Goal: Transaction & Acquisition: Purchase product/service

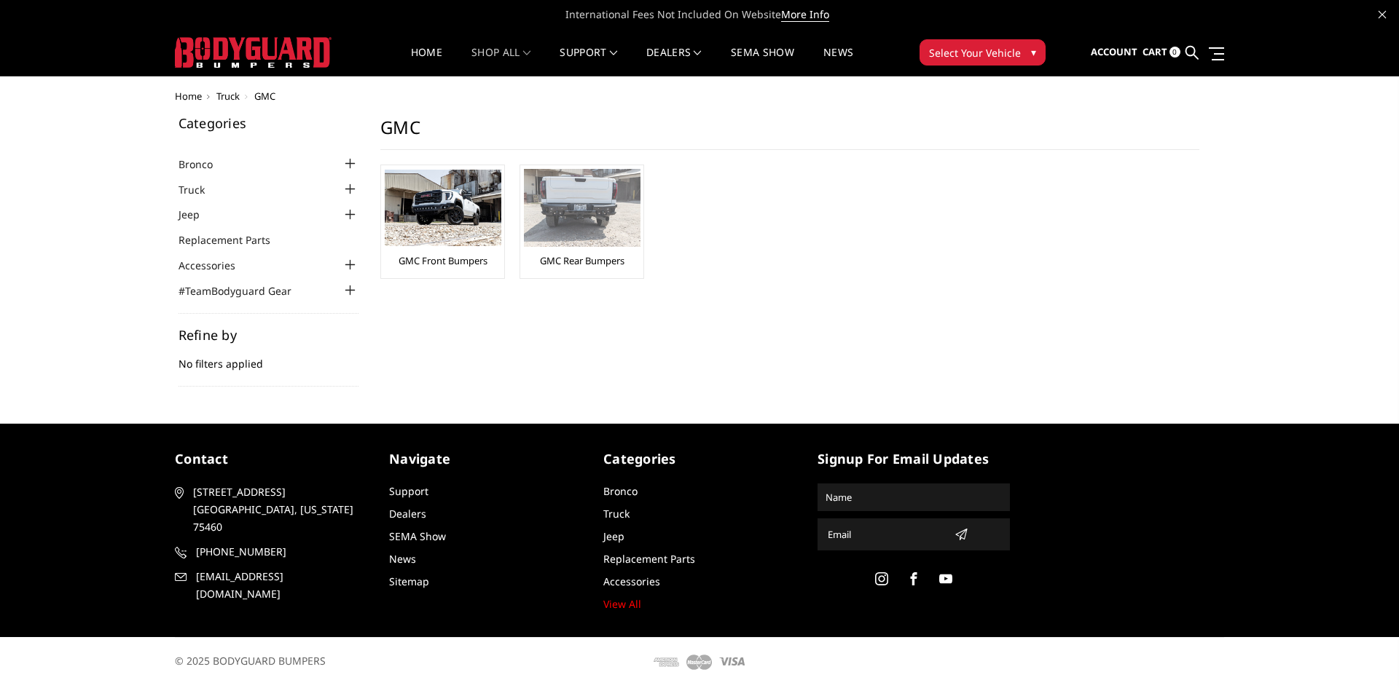
click at [567, 258] on link "GMC Rear Bumpers" at bounding box center [582, 260] width 85 height 13
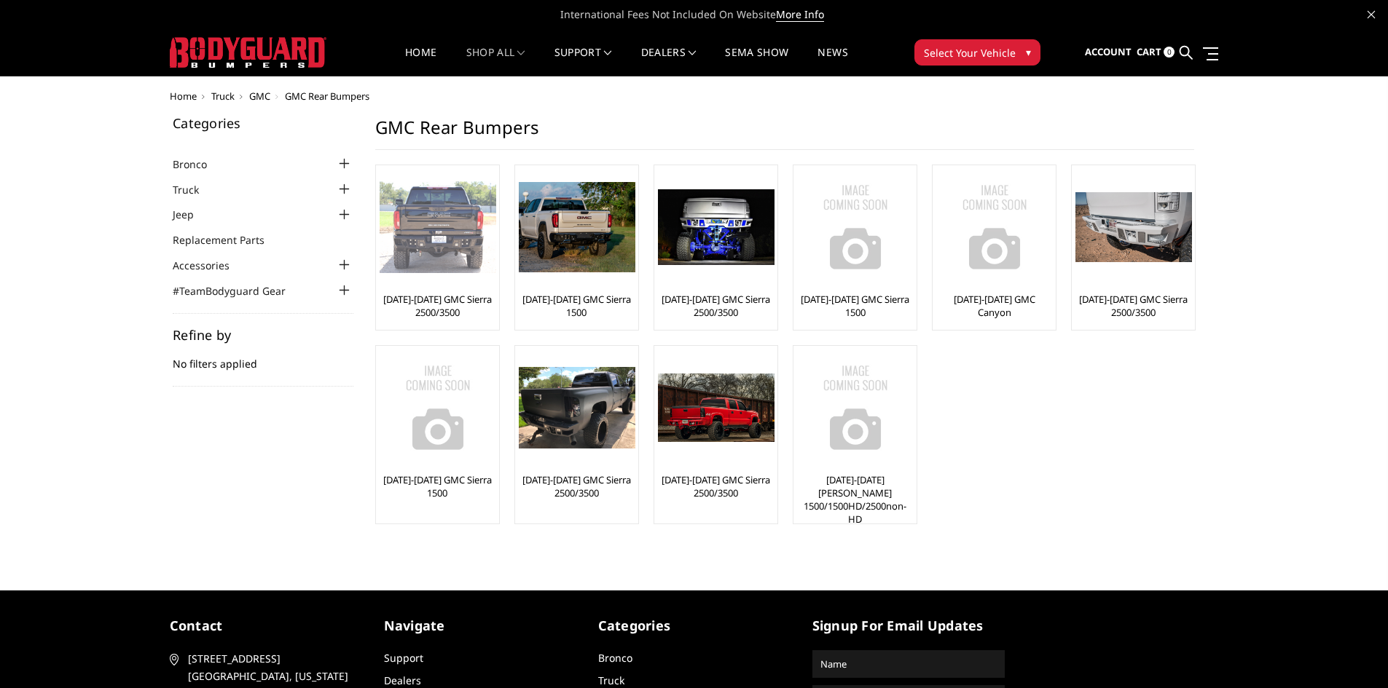
click at [461, 250] on img at bounding box center [438, 227] width 117 height 92
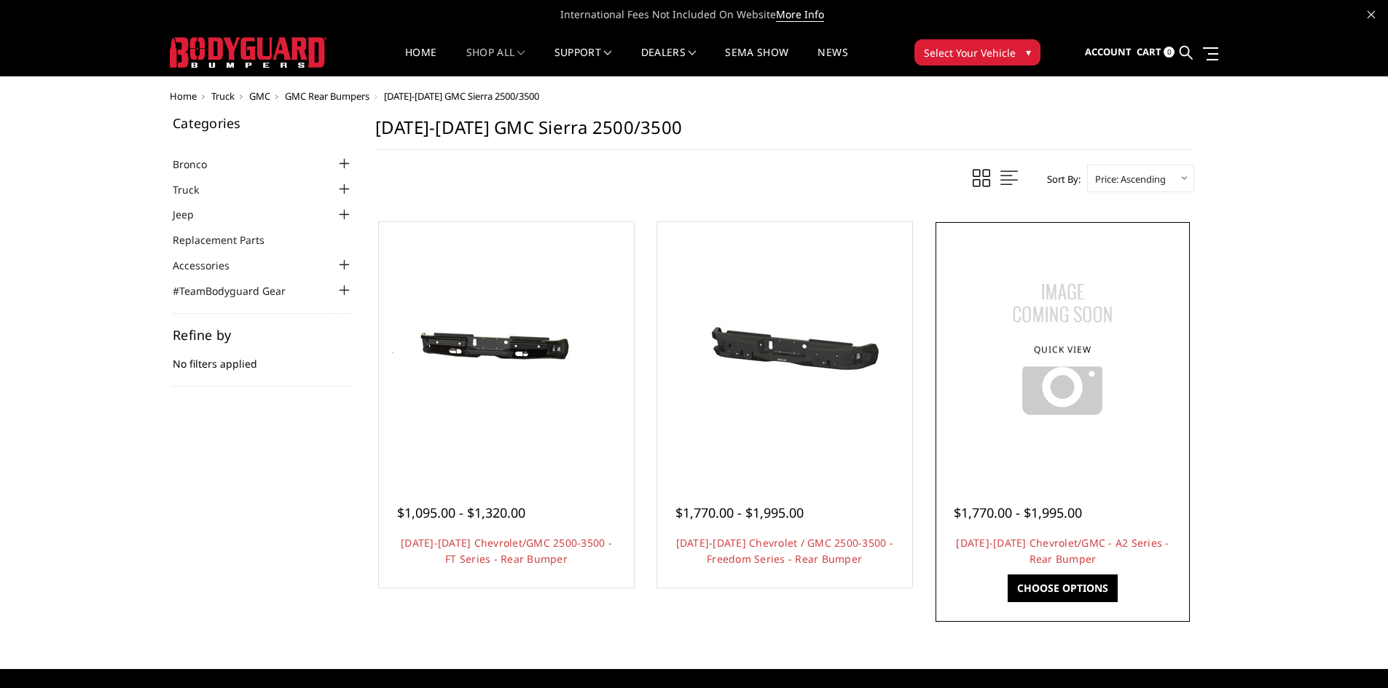
click at [1054, 584] on link "Choose Options" at bounding box center [1063, 589] width 110 height 28
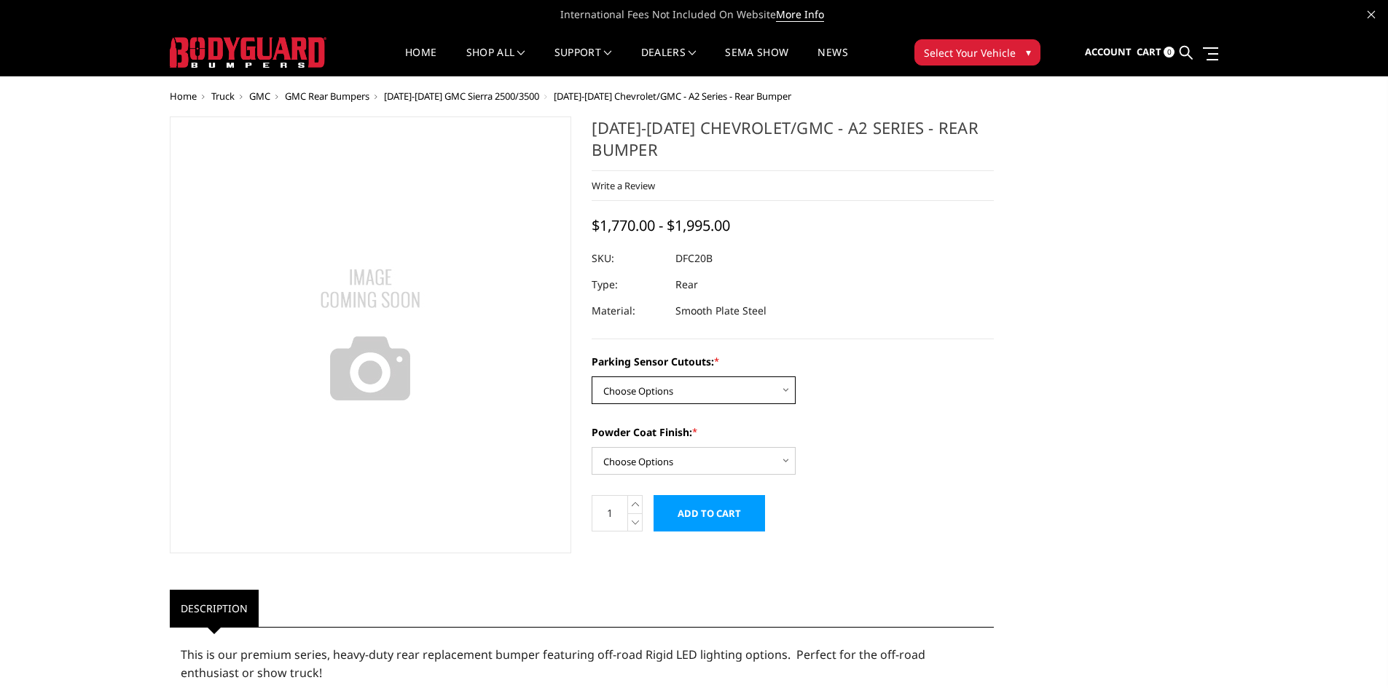
click at [788, 391] on select "Choose Options No - Without Parking Sensor Cutouts Yes - With Parking Sensor Cu…" at bounding box center [694, 391] width 204 height 28
select select "2261"
click at [592, 377] on select "Choose Options No - Without Parking Sensor Cutouts Yes - With Parking Sensor Cu…" at bounding box center [694, 391] width 204 height 28
click at [785, 462] on select "Choose Options Bare Metal Textured Black Powder Coat" at bounding box center [694, 461] width 204 height 28
select select "2263"
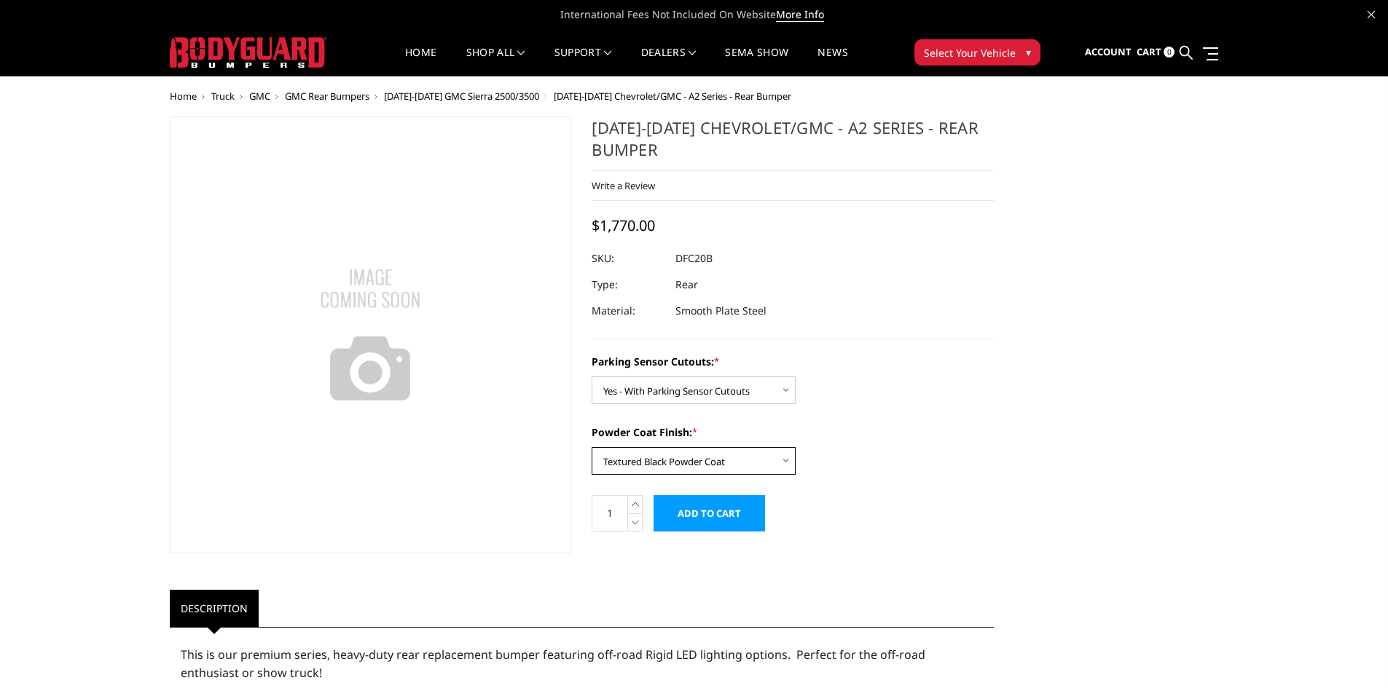
click at [592, 447] on select "Choose Options Bare Metal Textured Black Powder Coat" at bounding box center [694, 461] width 204 height 28
click at [1027, 47] on span "▾" at bounding box center [1028, 51] width 5 height 15
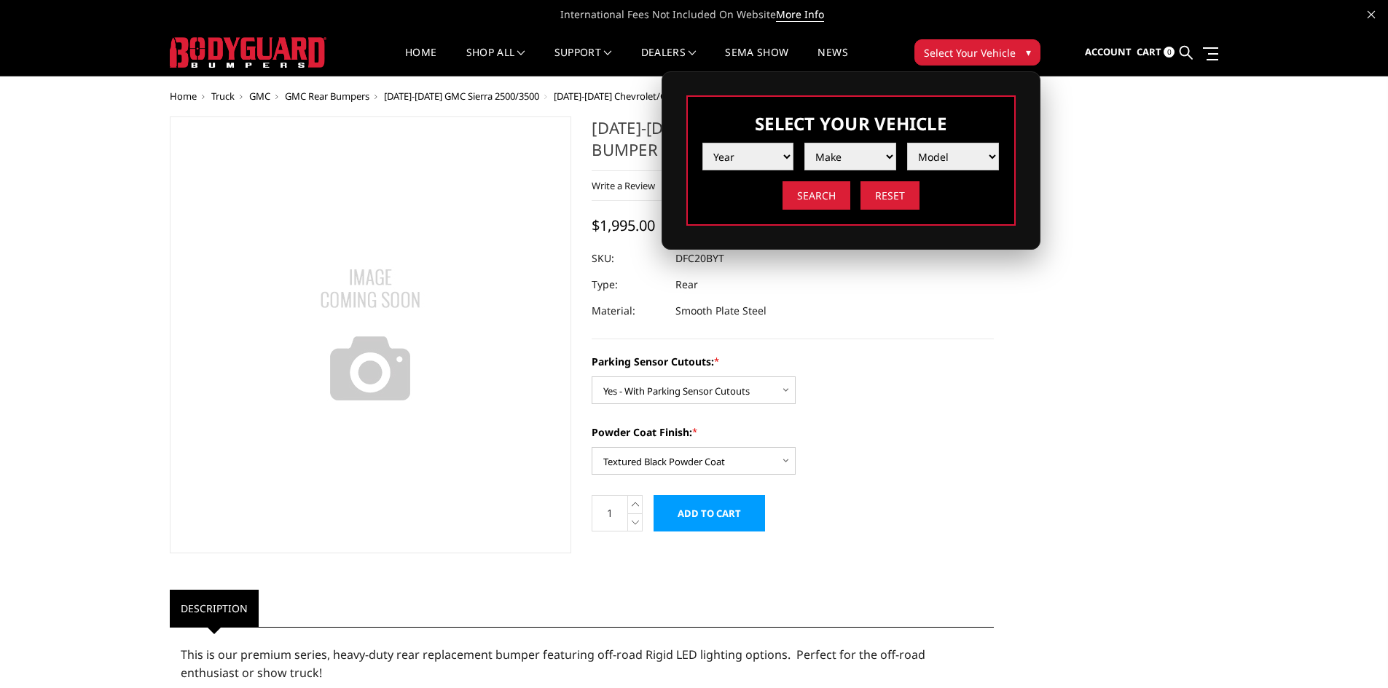
click at [789, 154] on select "Year 2025 2024 2023 2022 2021 2020 2019 2018 2017 2016 2015 2014 2013 2012 2011…" at bounding box center [748, 157] width 92 height 28
select select "yr_2024"
click at [702, 143] on select "Year 2025 2024 2023 2022 2021 2020 2019 2018 2017 2016 2015 2014 2013 2012 2011…" at bounding box center [748, 157] width 92 height 28
click at [887, 160] on select "Make Chevrolet Ford GMC Ram Toyota" at bounding box center [850, 157] width 92 height 28
select select "mk_gmc"
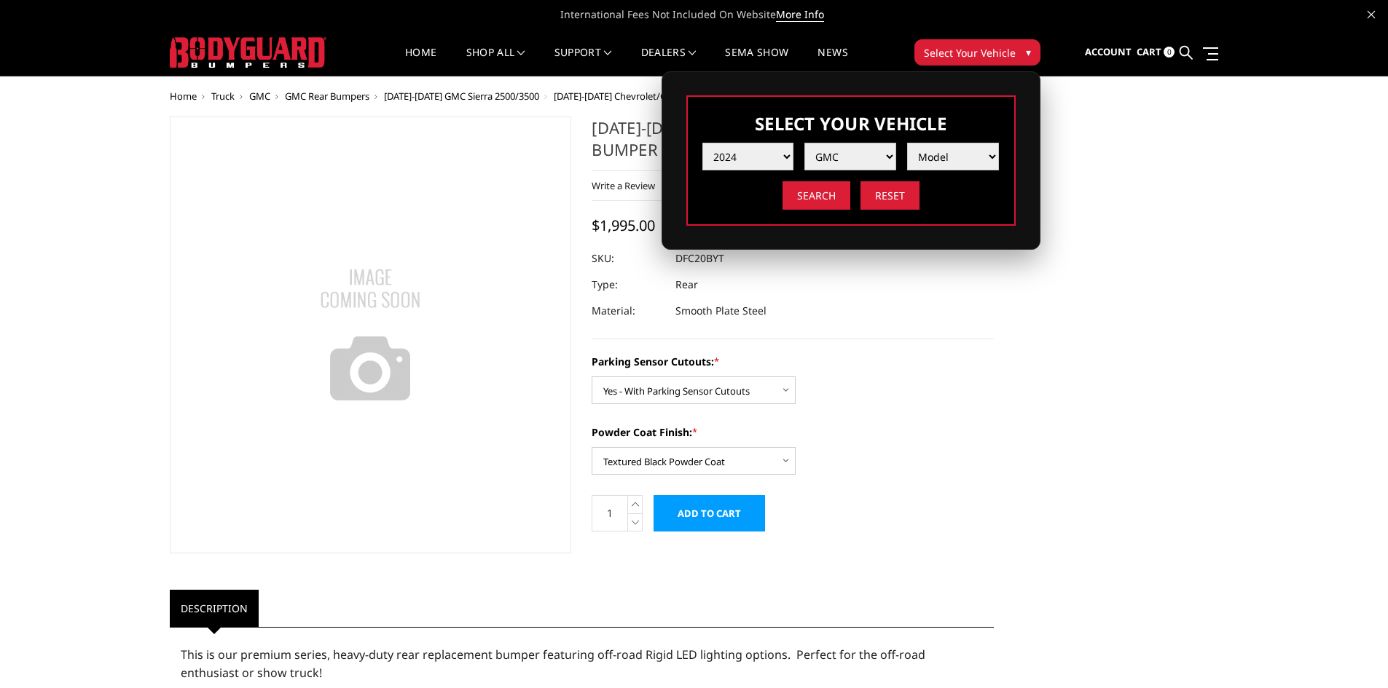
click at [804, 143] on select "Make Chevrolet Ford GMC Ram Toyota" at bounding box center [850, 157] width 92 height 28
click at [988, 157] on select "Model Sierra 1500 Sierra 2500 / 3500" at bounding box center [953, 157] width 92 height 28
select select "md_sierra-2500-3500"
click at [907, 143] on select "Model Sierra 1500 Sierra 2500 / 3500" at bounding box center [953, 157] width 92 height 28
click at [827, 186] on input "Search" at bounding box center [816, 195] width 68 height 28
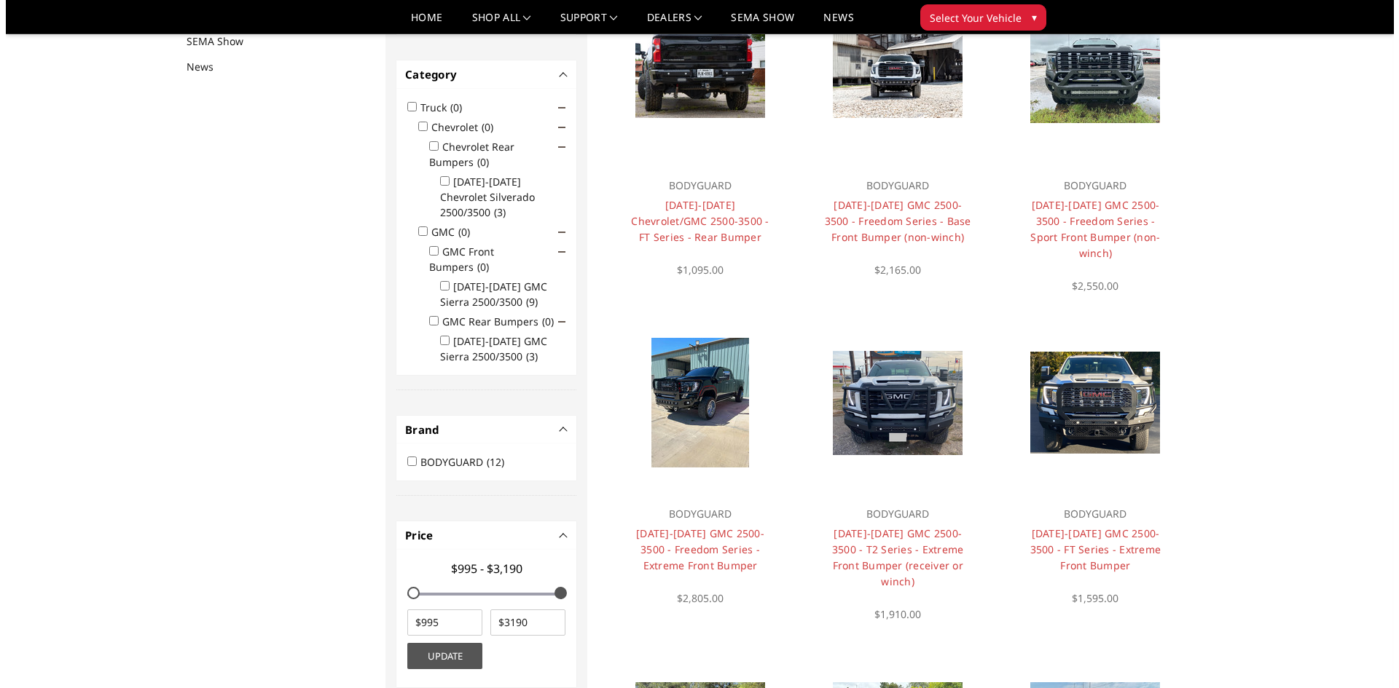
scroll to position [189, 0]
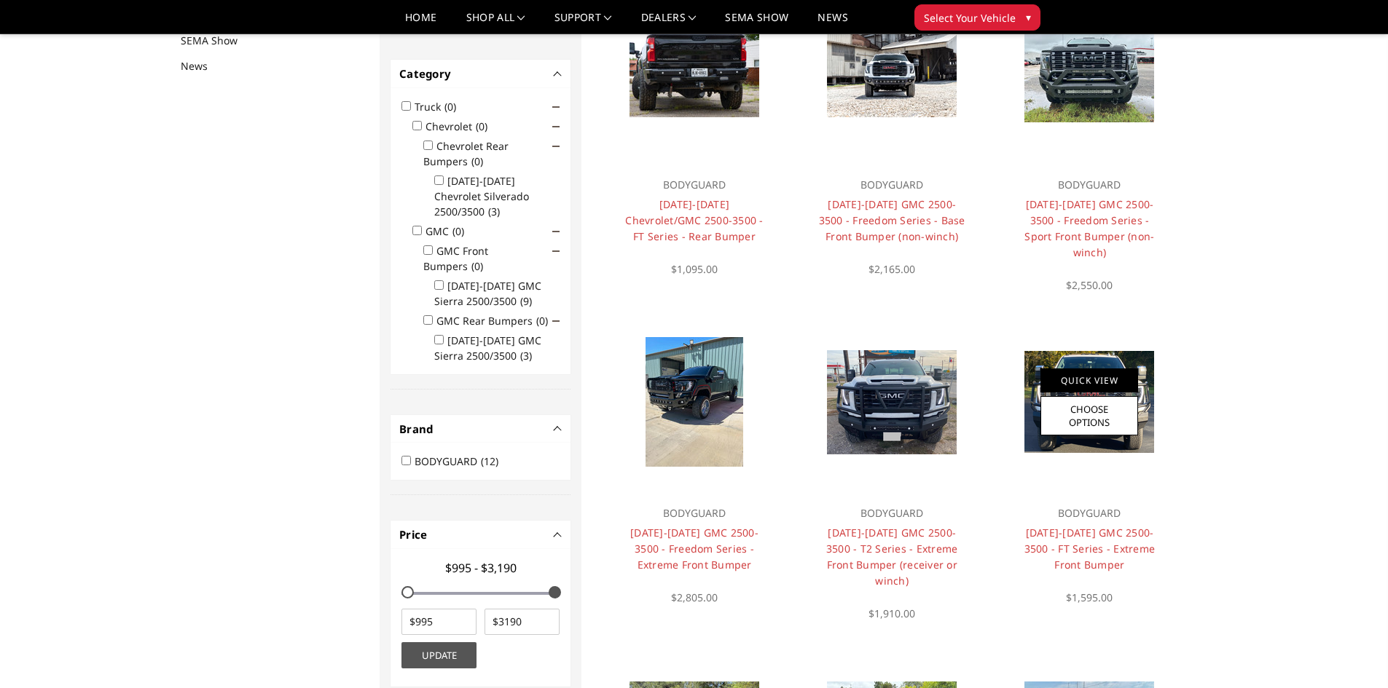
click at [1127, 380] on div "Quick View Choose Options" at bounding box center [1089, 402] width 98 height 67
click at [1104, 369] on link "Quick View" at bounding box center [1089, 381] width 98 height 24
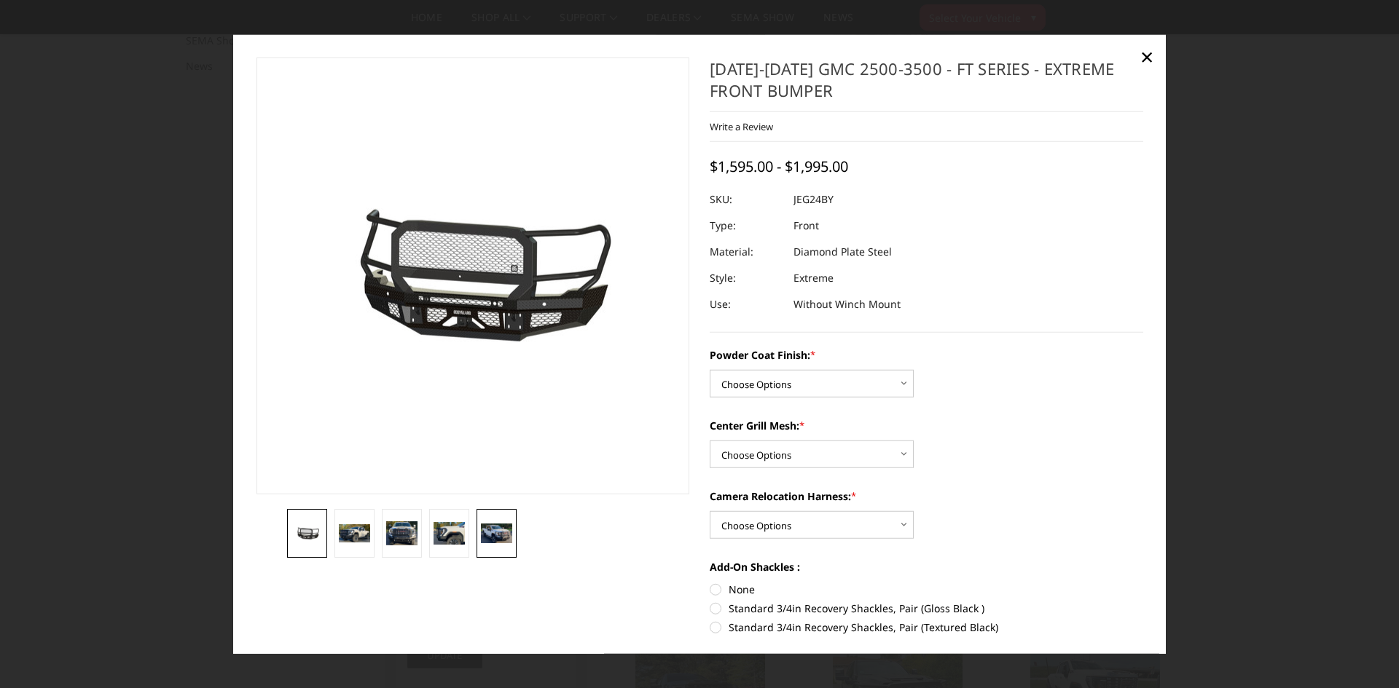
click at [496, 538] on img at bounding box center [496, 533] width 31 height 19
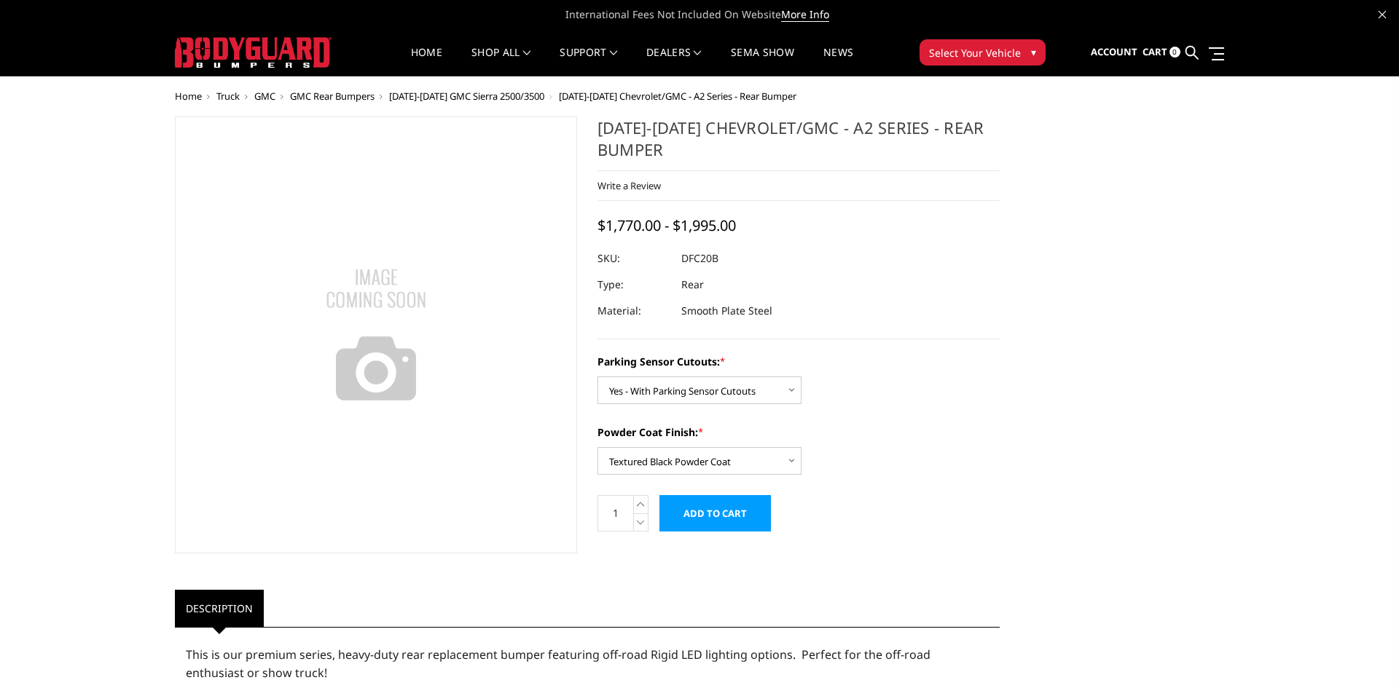
select select "2261"
select select "2263"
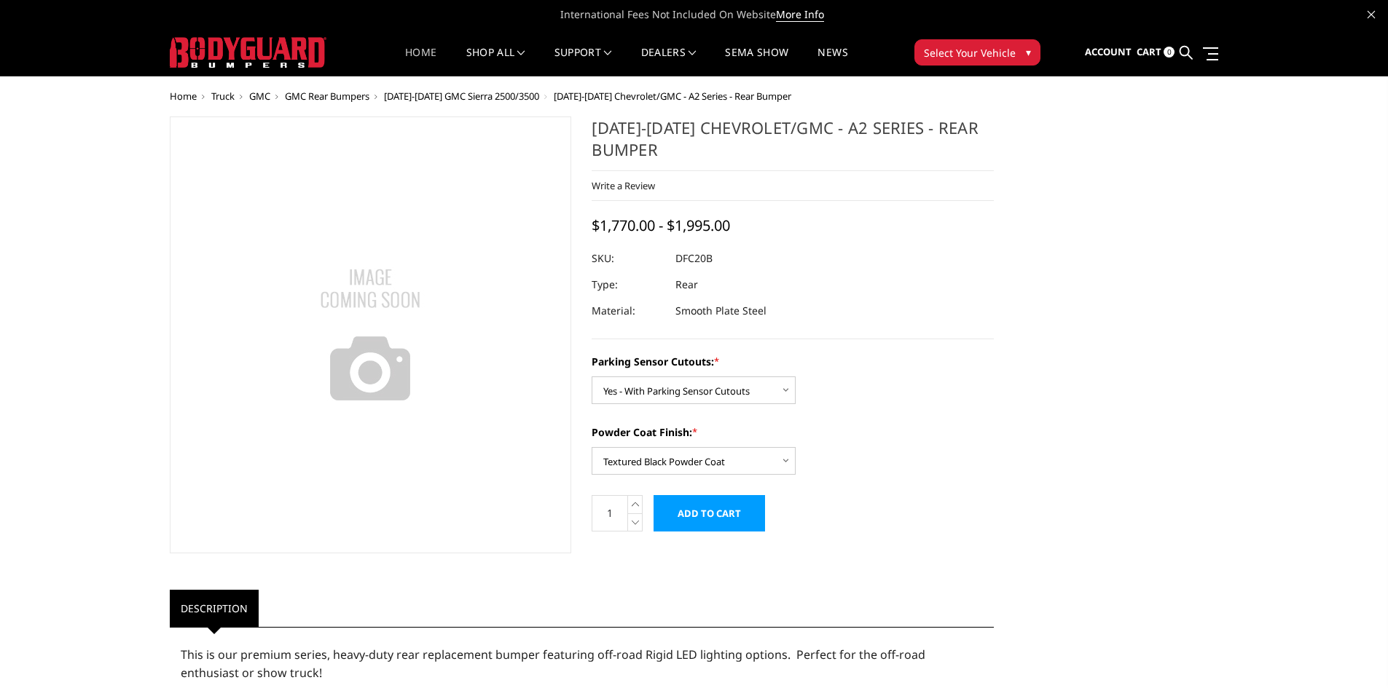
click at [412, 52] on link "Home" at bounding box center [420, 61] width 31 height 28
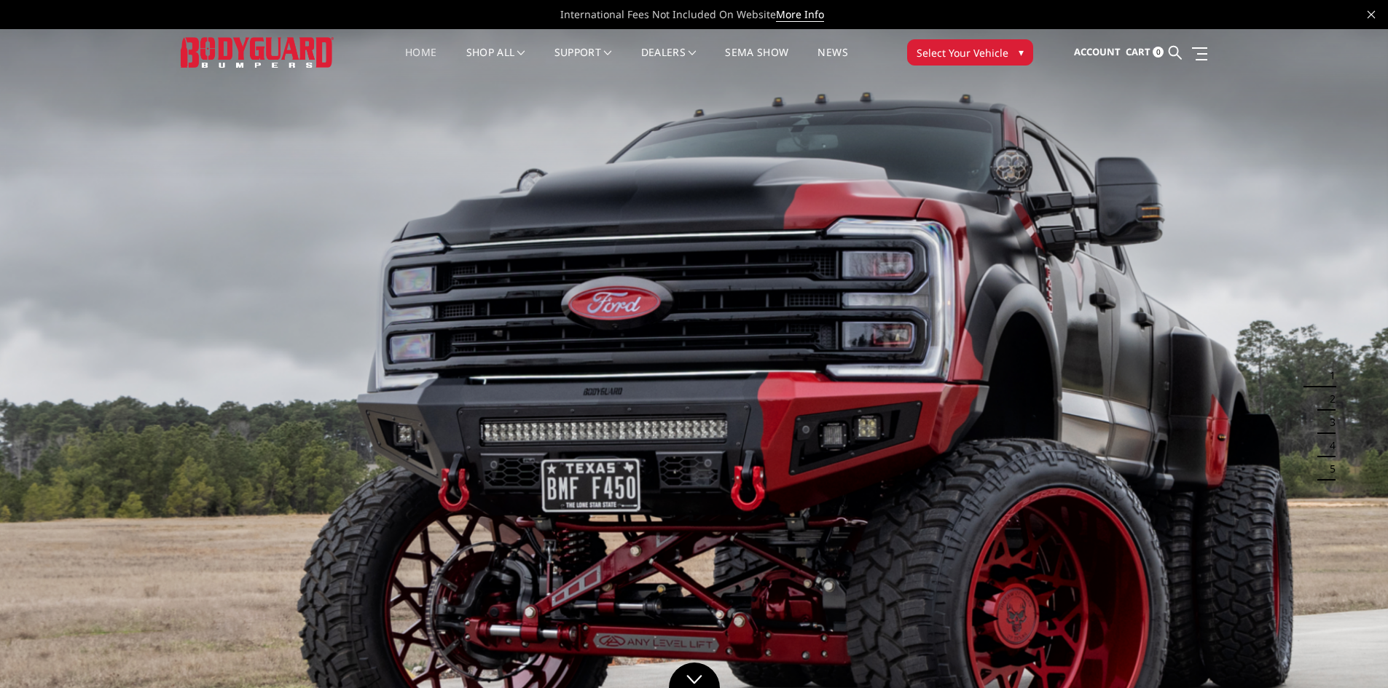
click at [1020, 49] on span "▾" at bounding box center [1021, 51] width 5 height 15
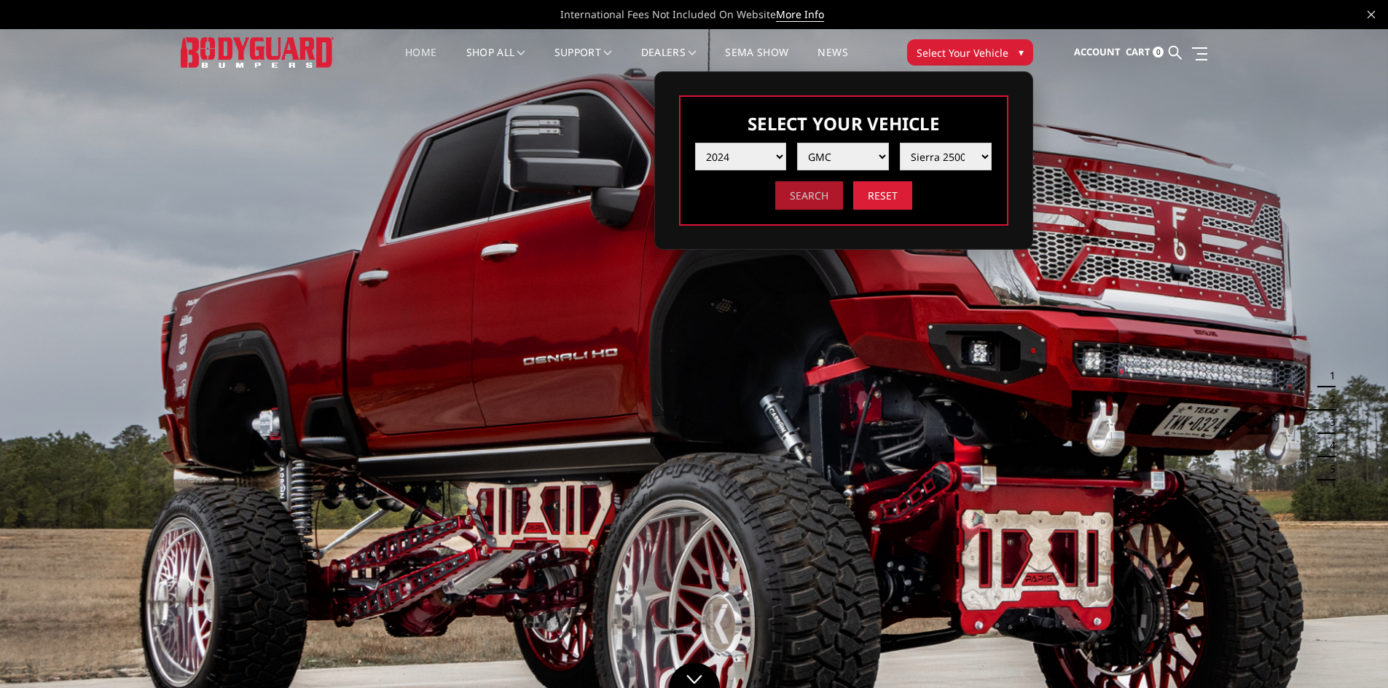
click at [808, 196] on input "Search" at bounding box center [809, 195] width 68 height 28
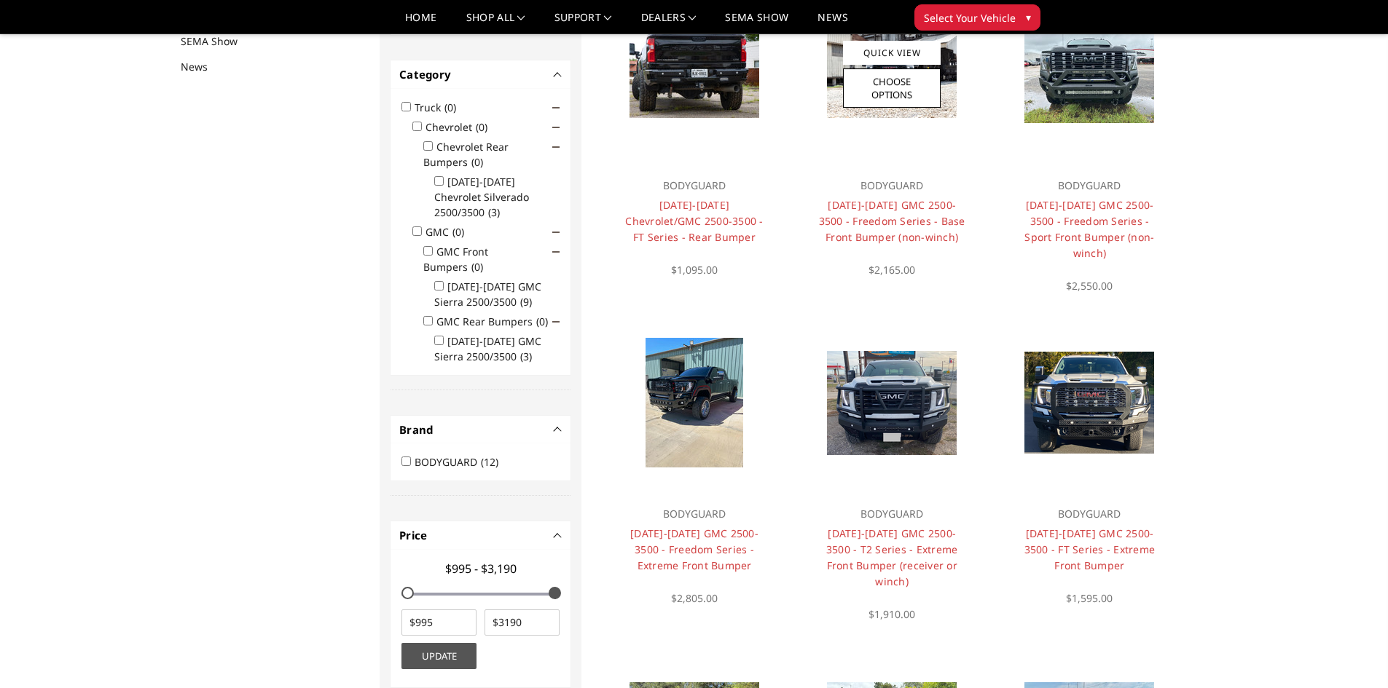
scroll to position [189, 0]
click at [437, 280] on input "[DATE]-[DATE] GMC Sierra 2500/3500 (9)" at bounding box center [438, 284] width 9 height 9
checkbox input "true"
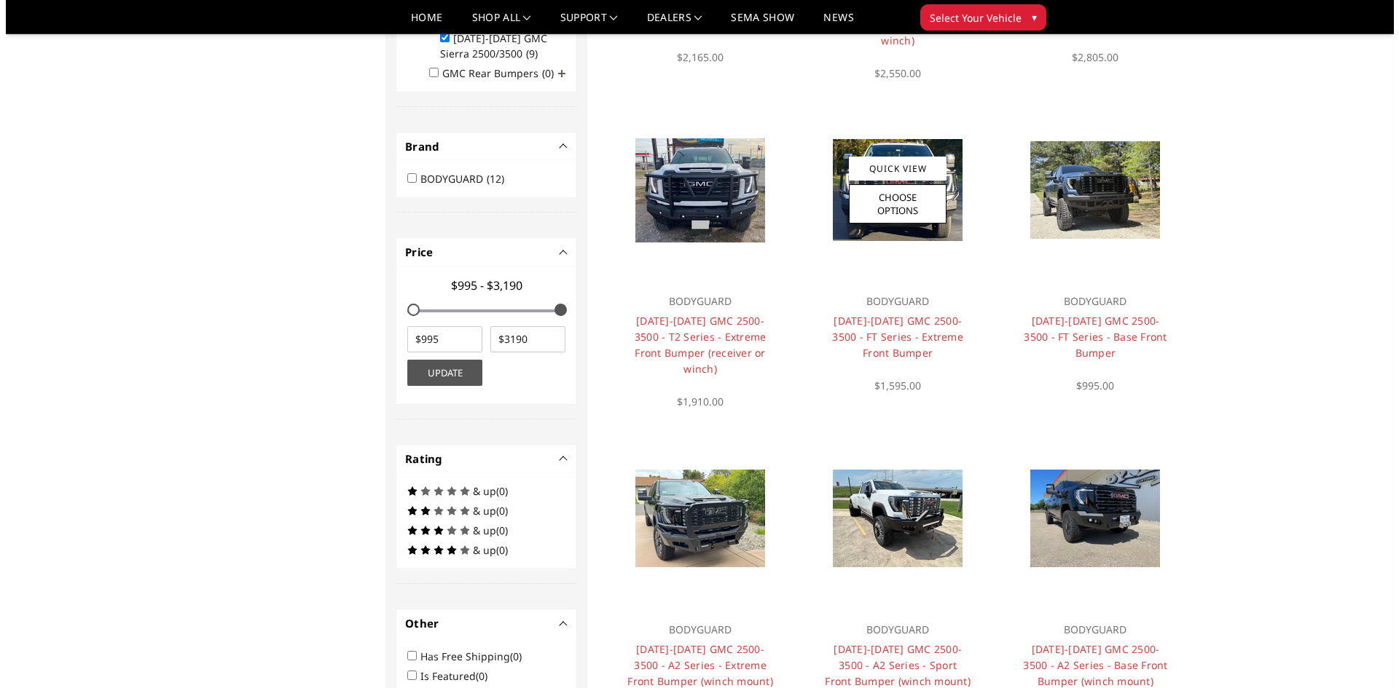
scroll to position [474, 0]
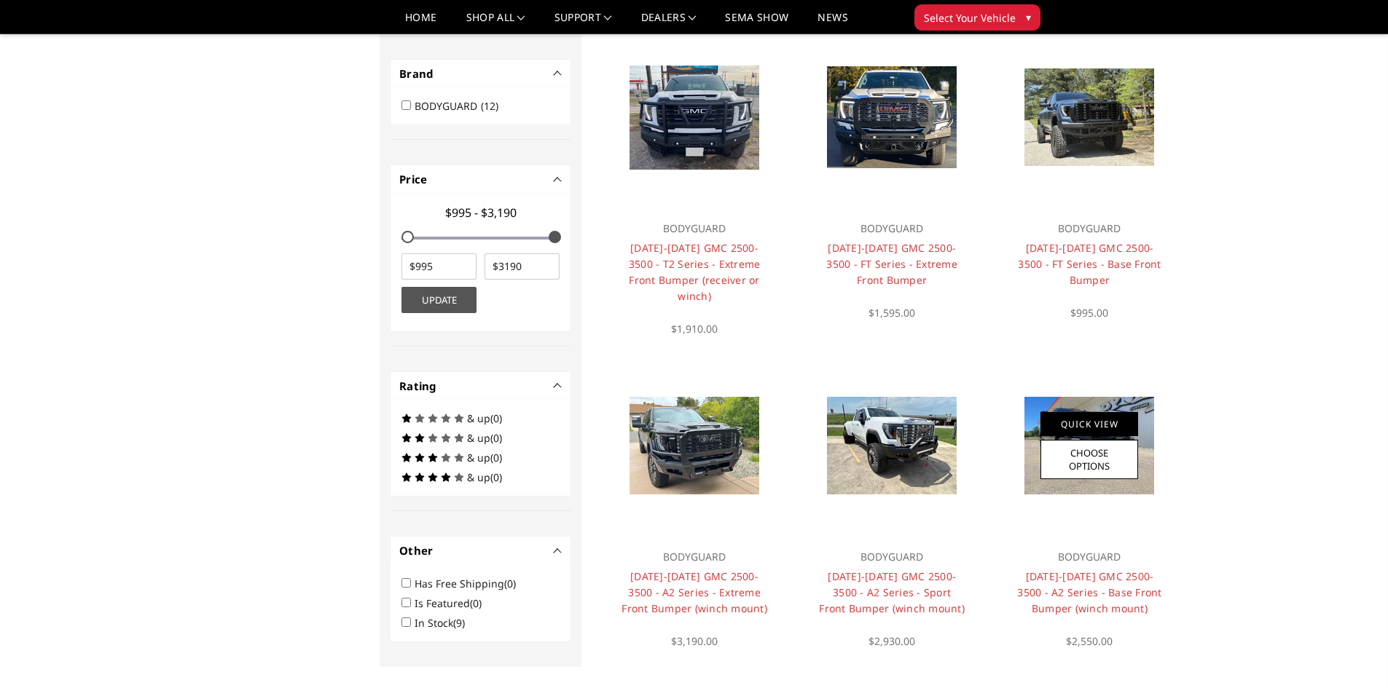
click at [1109, 412] on link "Quick View" at bounding box center [1089, 424] width 98 height 24
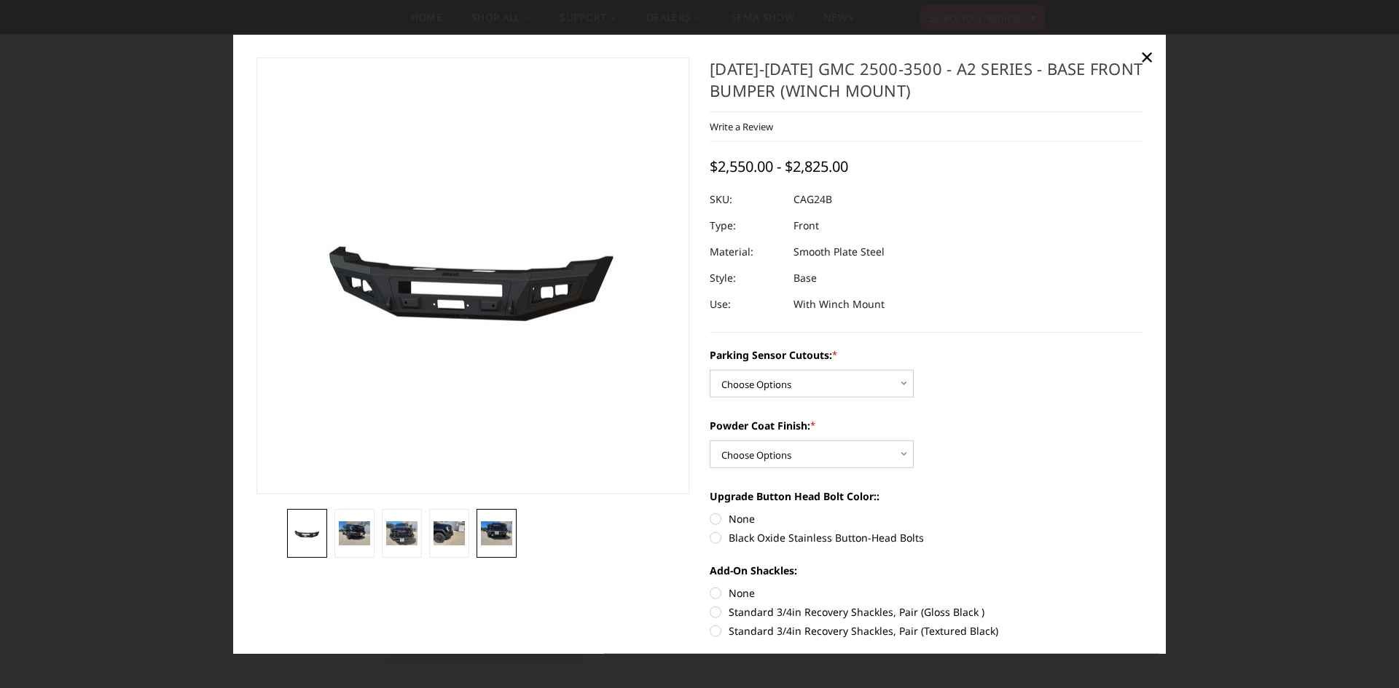
click at [498, 534] on img at bounding box center [496, 533] width 31 height 23
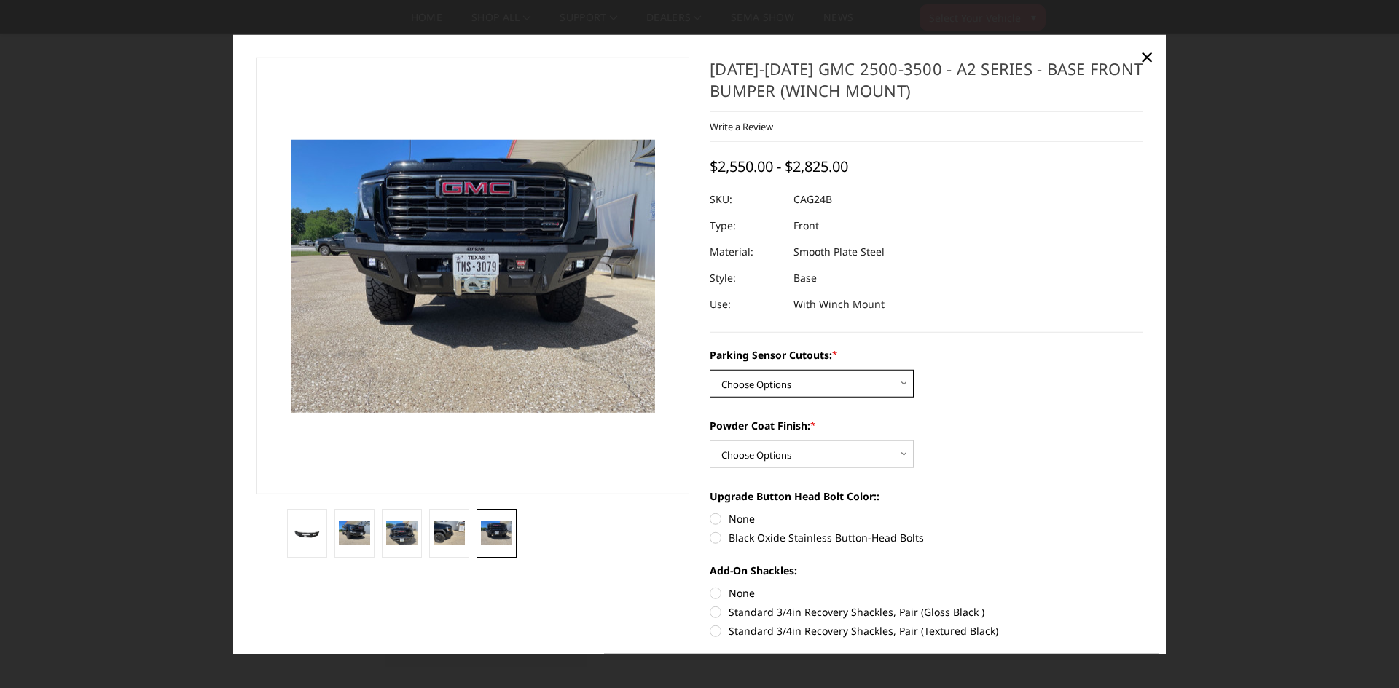
click at [898, 381] on select "Choose Options No - Without Parking Sensor Cutouts Yes - With Parking Sensor Cu…" at bounding box center [812, 384] width 204 height 28
select select "2157"
click at [710, 370] on select "Choose Options No - Without Parking Sensor Cutouts Yes - With Parking Sensor Cu…" at bounding box center [812, 384] width 204 height 28
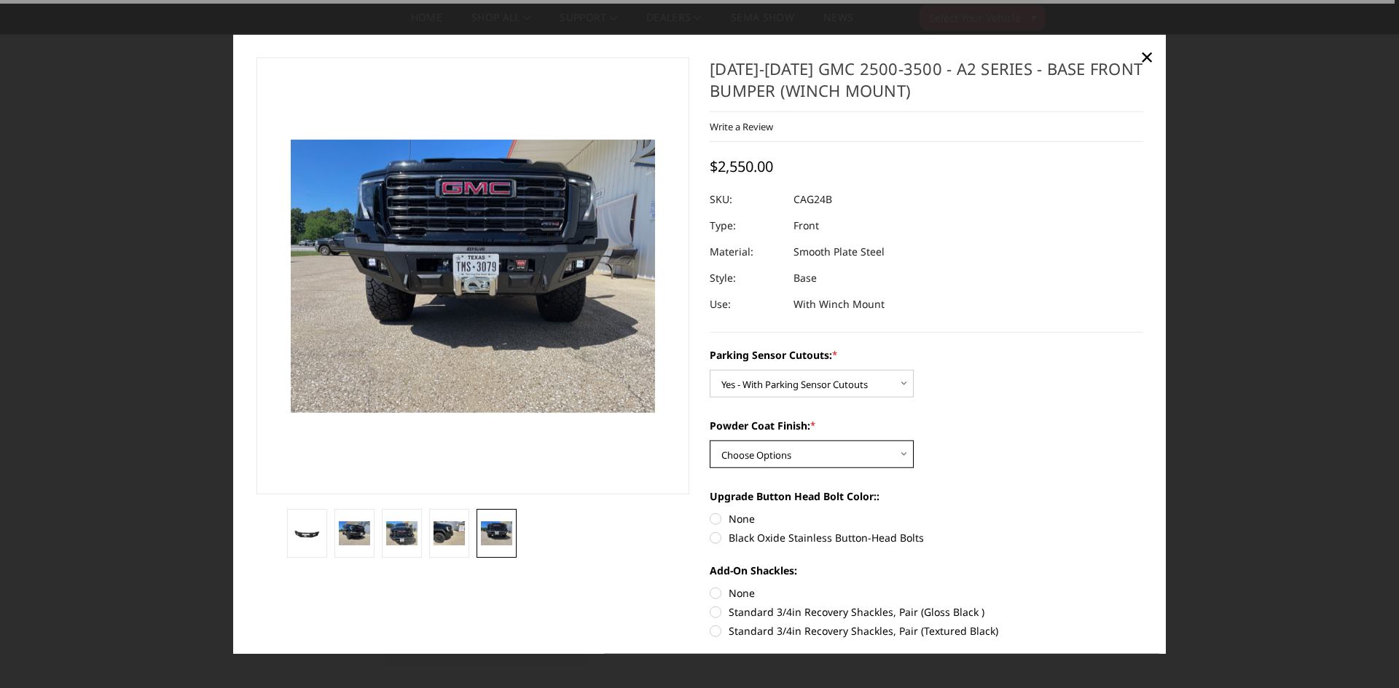
click at [900, 454] on select "Choose Options Bare Metal Textured Black Powder Coat" at bounding box center [812, 455] width 204 height 28
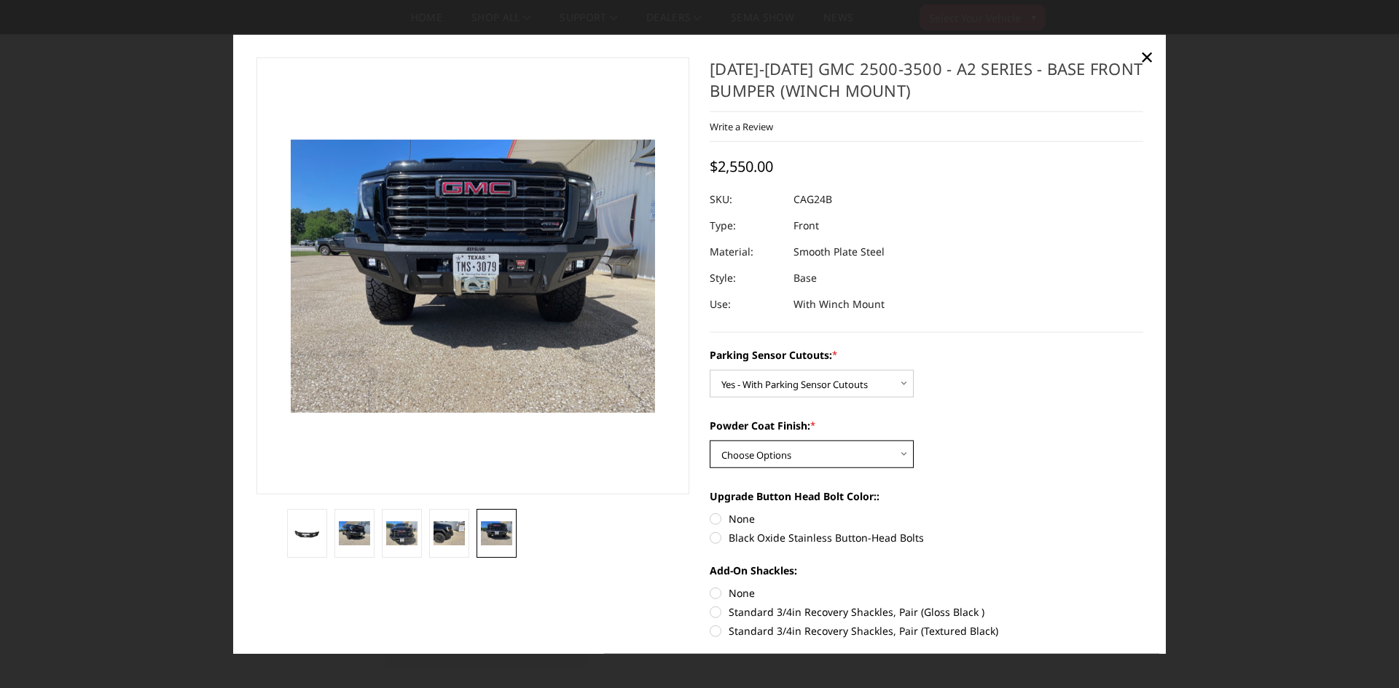
select select "2159"
click at [710, 441] on select "Choose Options Bare Metal Textured Black Powder Coat" at bounding box center [812, 455] width 204 height 28
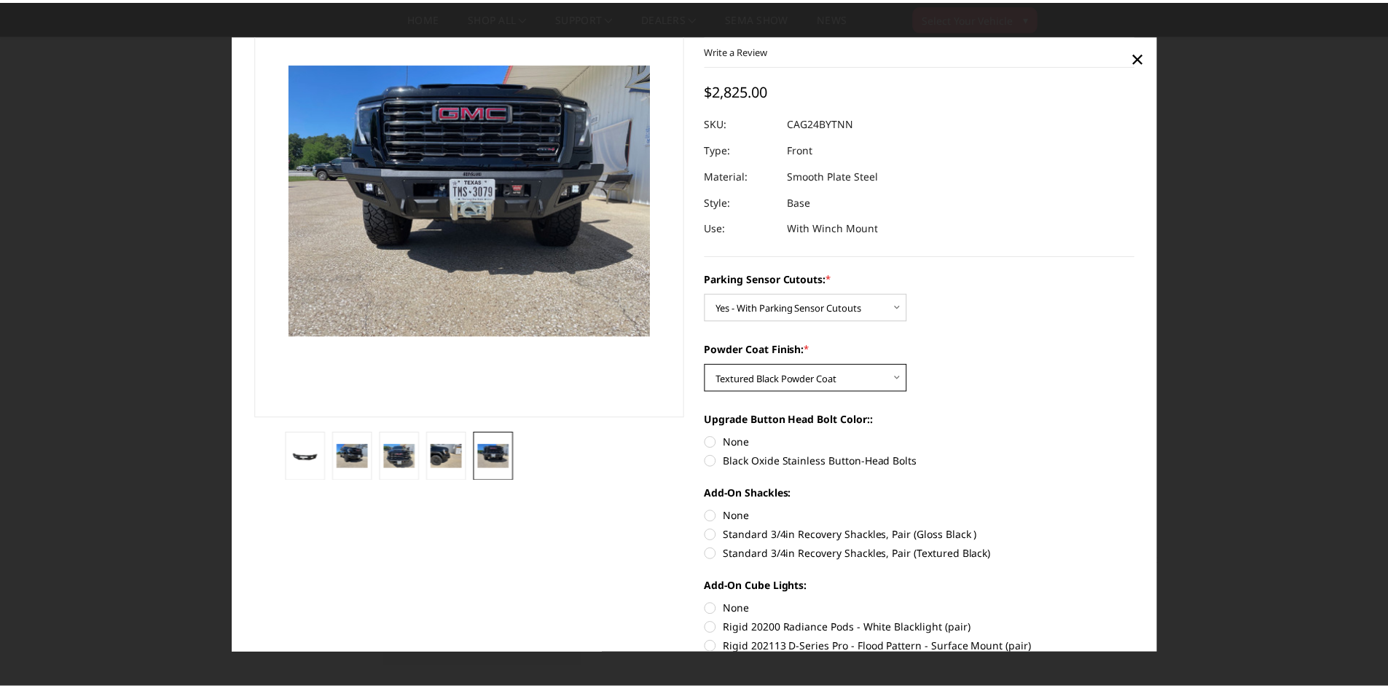
scroll to position [0, 0]
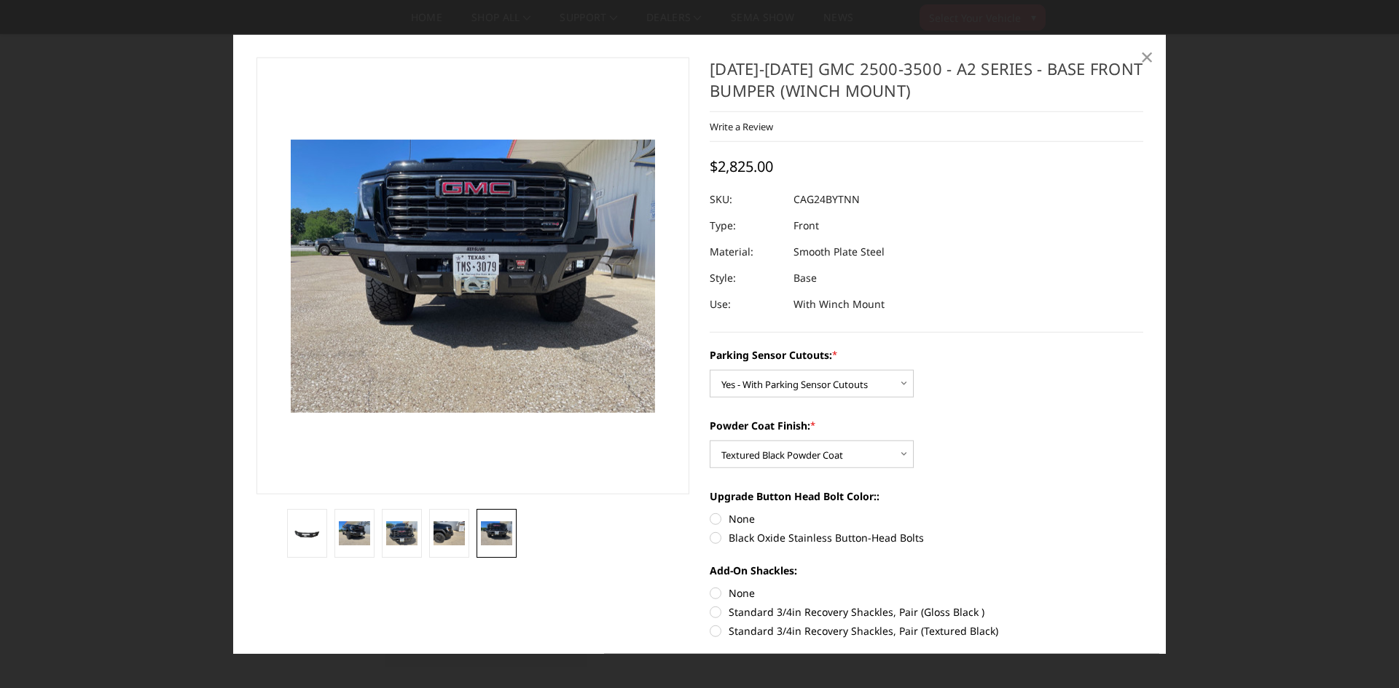
click at [1144, 57] on span "×" at bounding box center [1146, 56] width 13 height 31
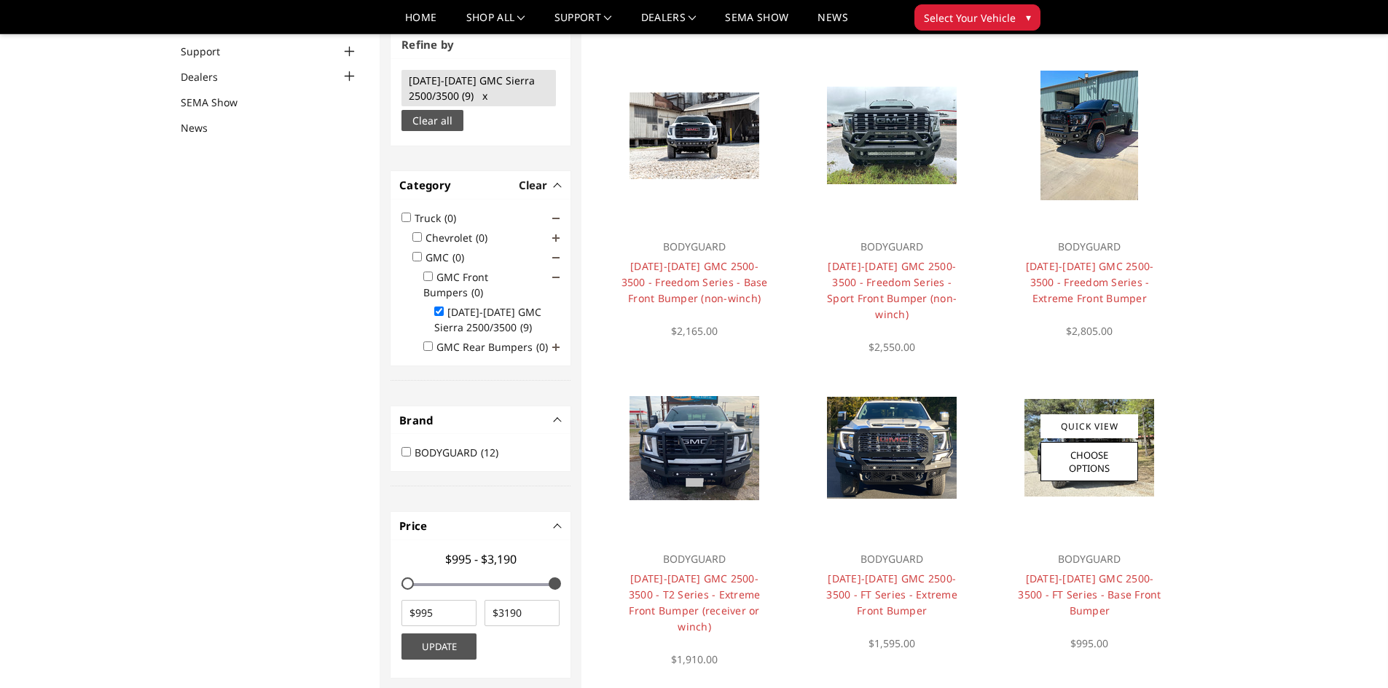
scroll to position [37, 0]
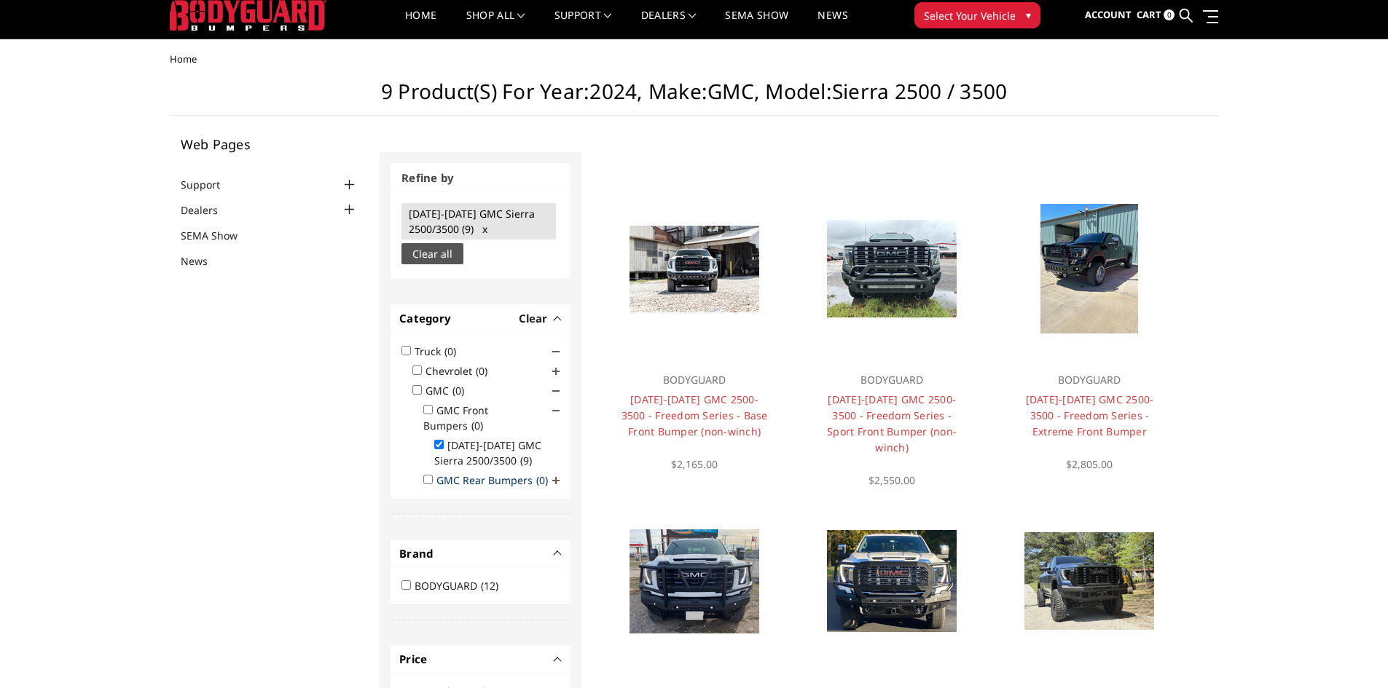
click at [436, 440] on input "[DATE]-[DATE] GMC Sierra 2500/3500 (9)" at bounding box center [438, 444] width 9 height 9
checkbox input "false"
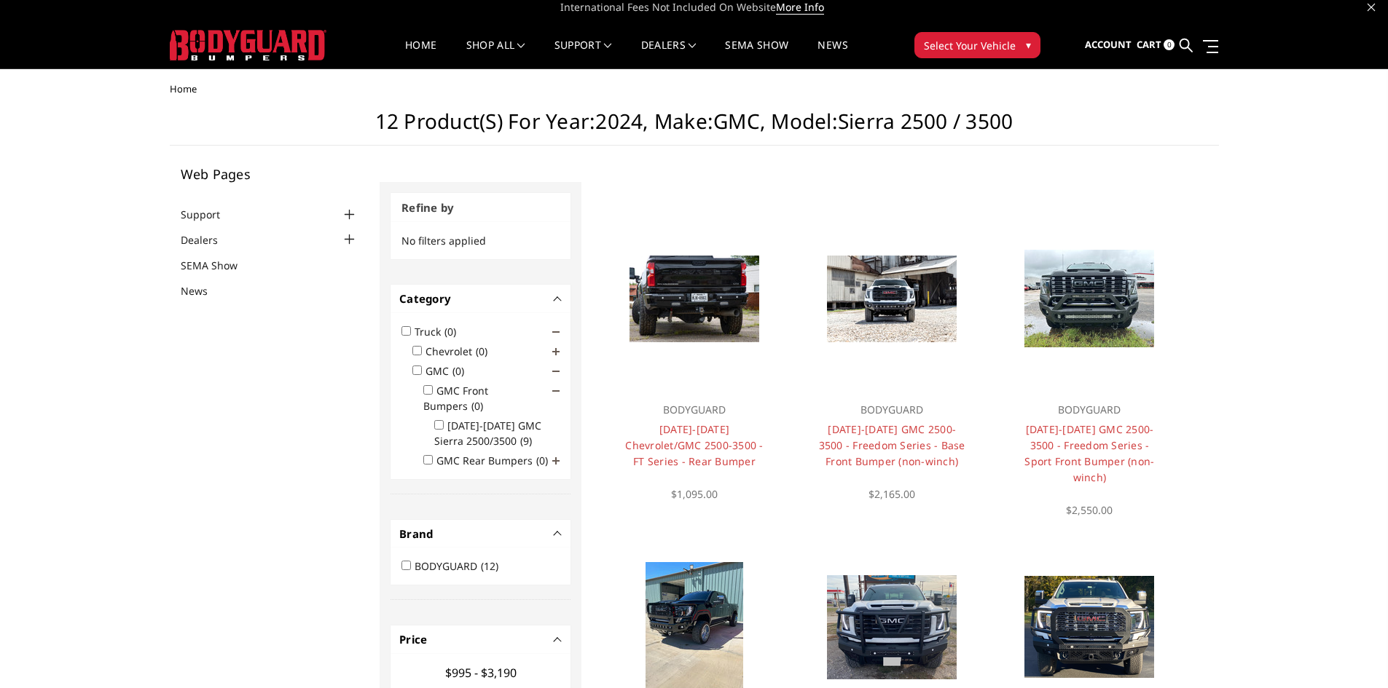
scroll to position [80, 0]
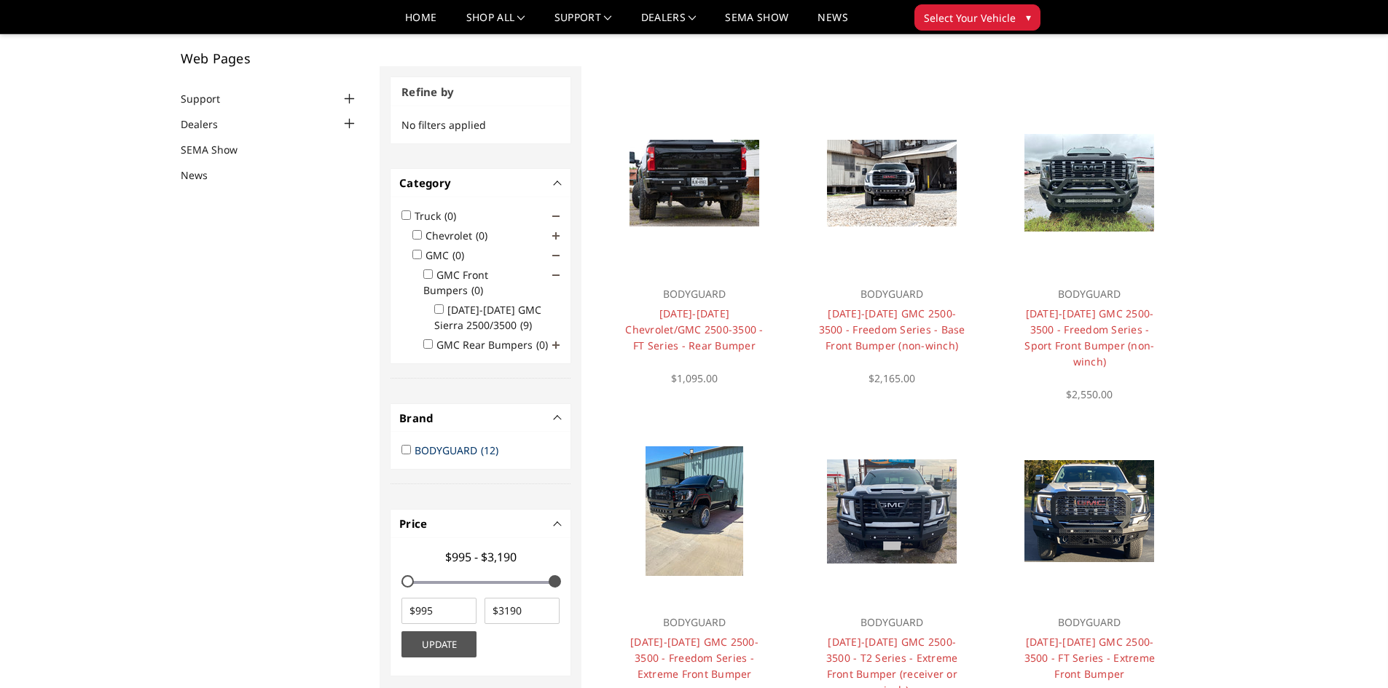
click at [442, 444] on label "BODYGUARD (12)" at bounding box center [461, 451] width 93 height 14
click at [411, 445] on input "BODYGUARD (12)" at bounding box center [405, 449] width 9 height 9
checkbox input "true"
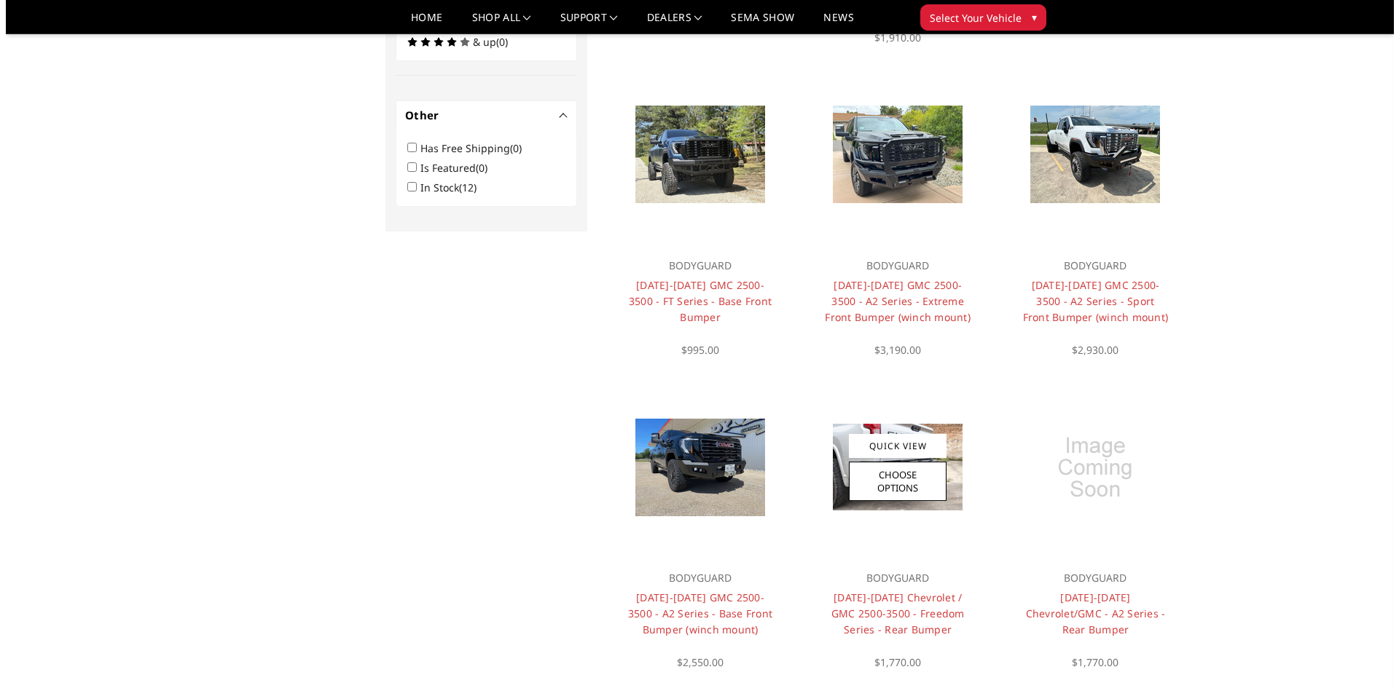
scroll to position [839, 0]
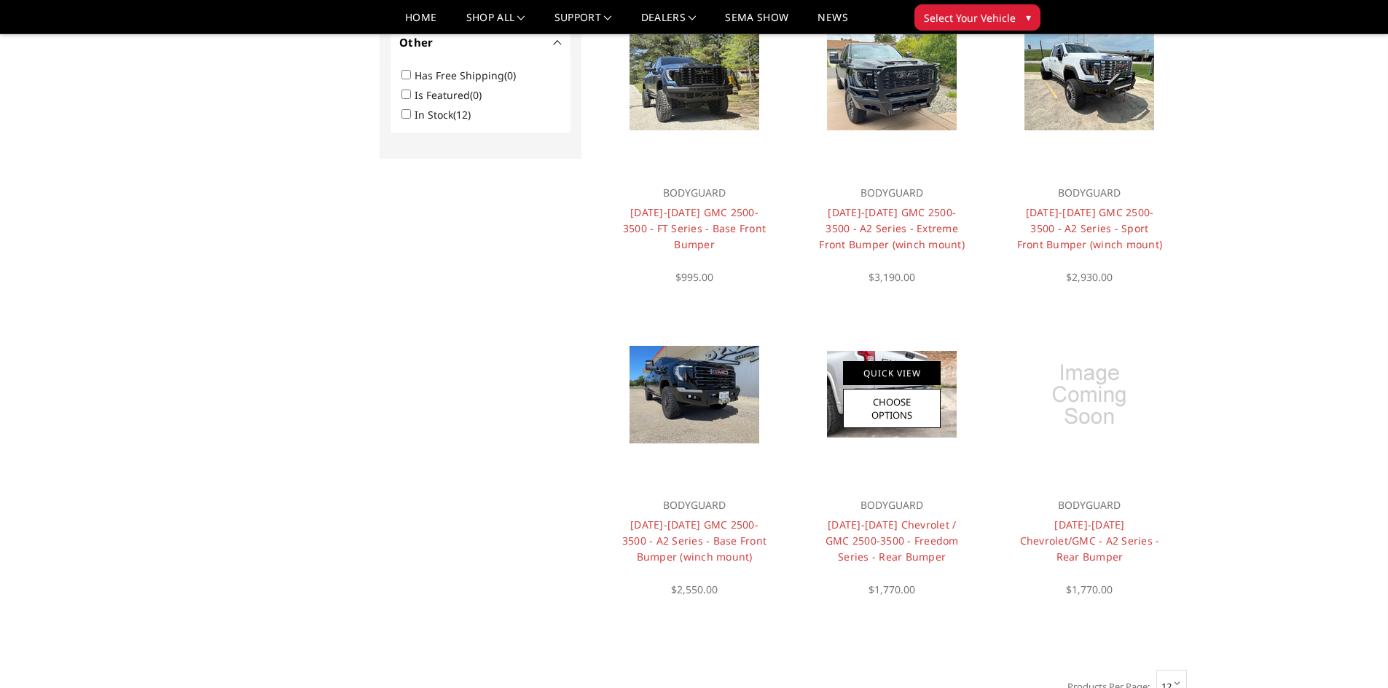
click at [878, 361] on link "Quick View" at bounding box center [892, 373] width 98 height 24
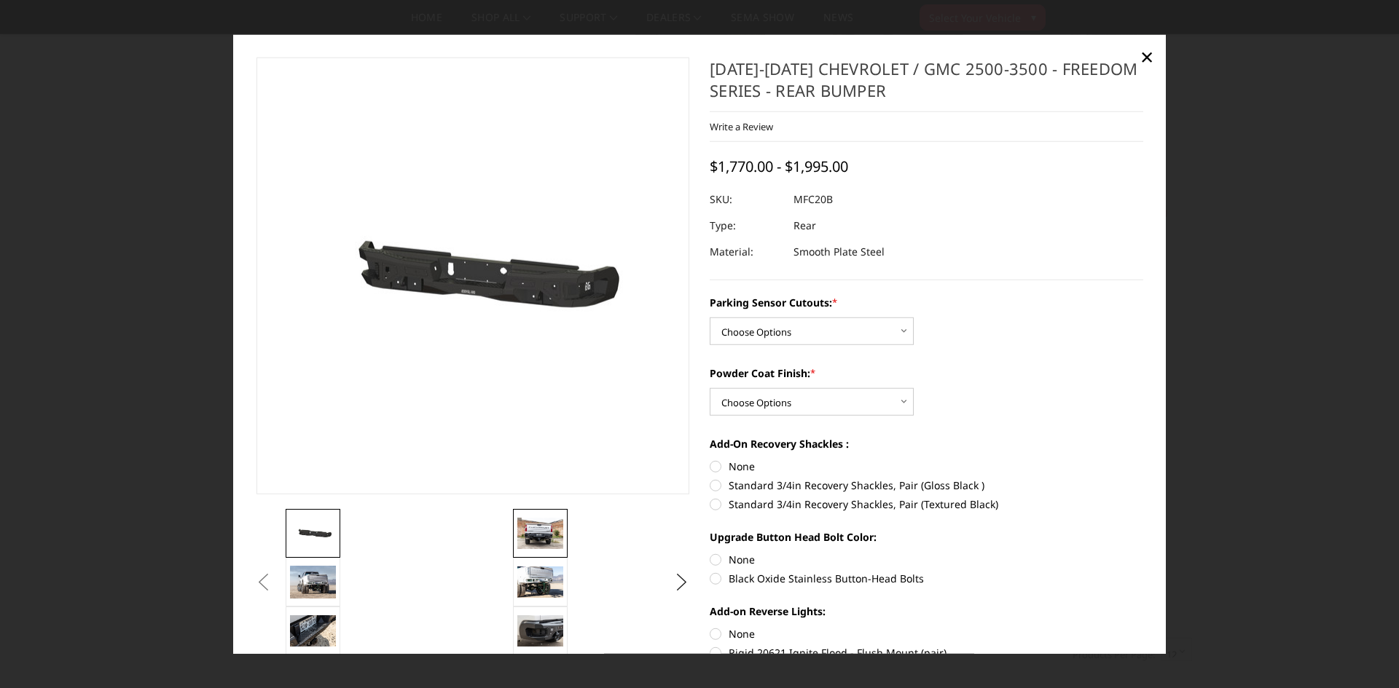
click at [538, 527] on img at bounding box center [540, 533] width 46 height 31
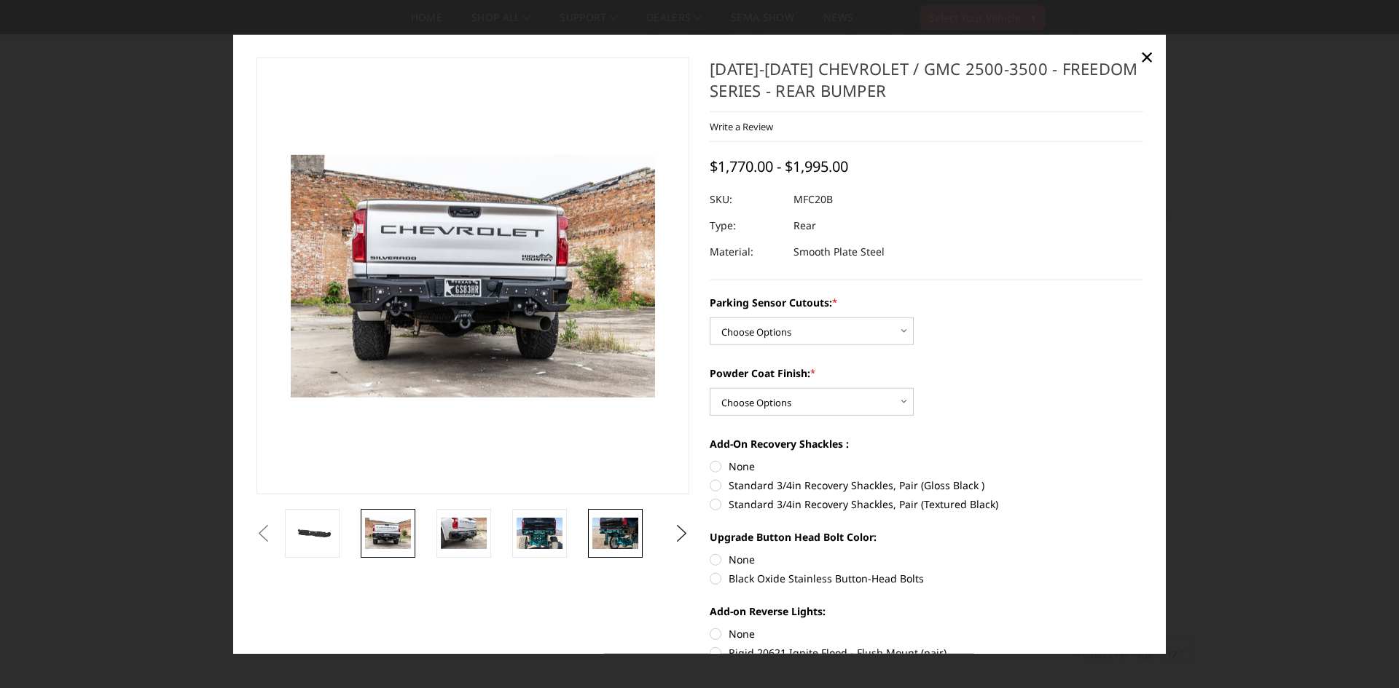
click at [612, 528] on img at bounding box center [615, 533] width 46 height 31
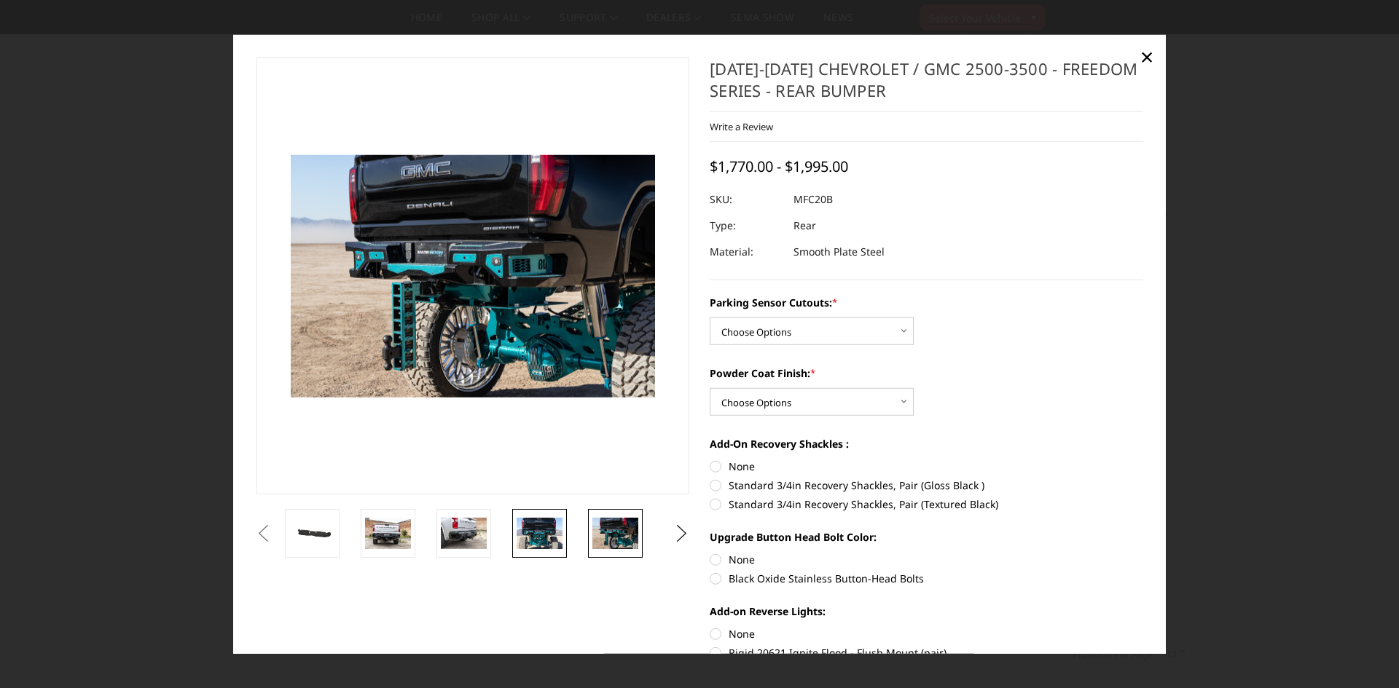
click at [550, 536] on img at bounding box center [540, 533] width 46 height 31
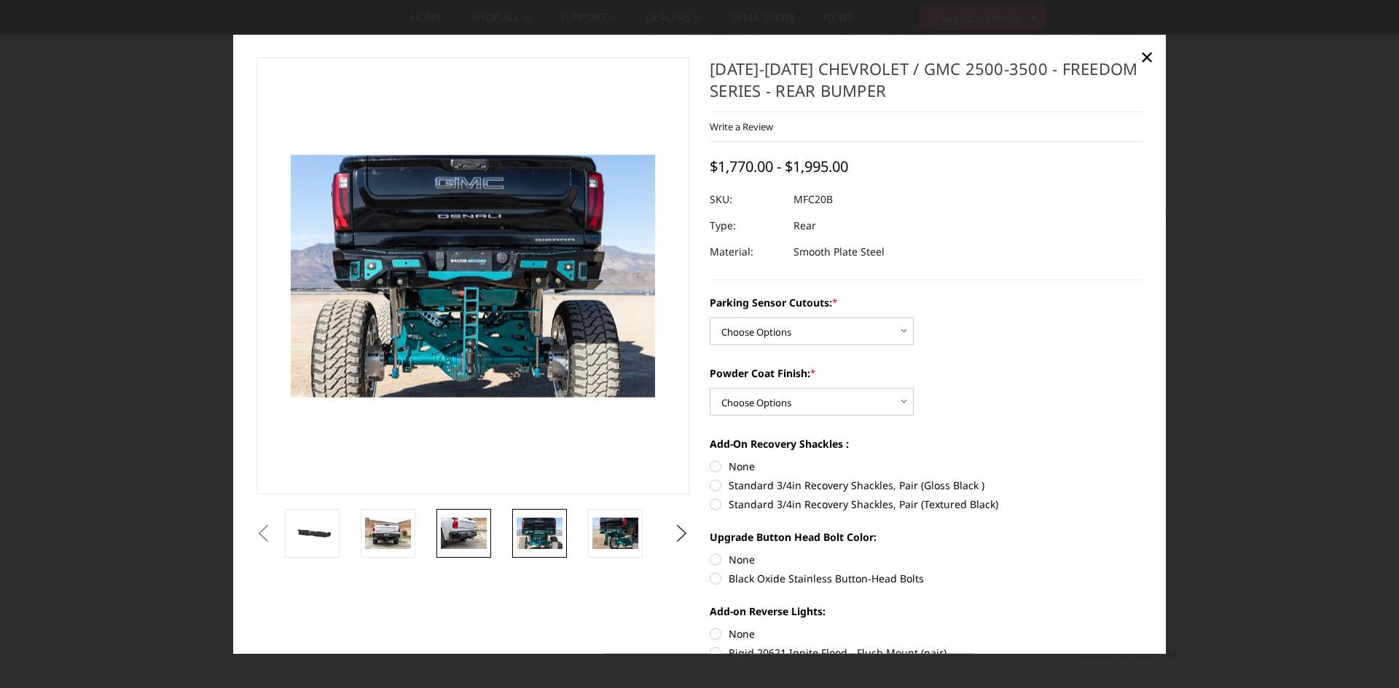
click at [474, 539] on img at bounding box center [464, 533] width 46 height 31
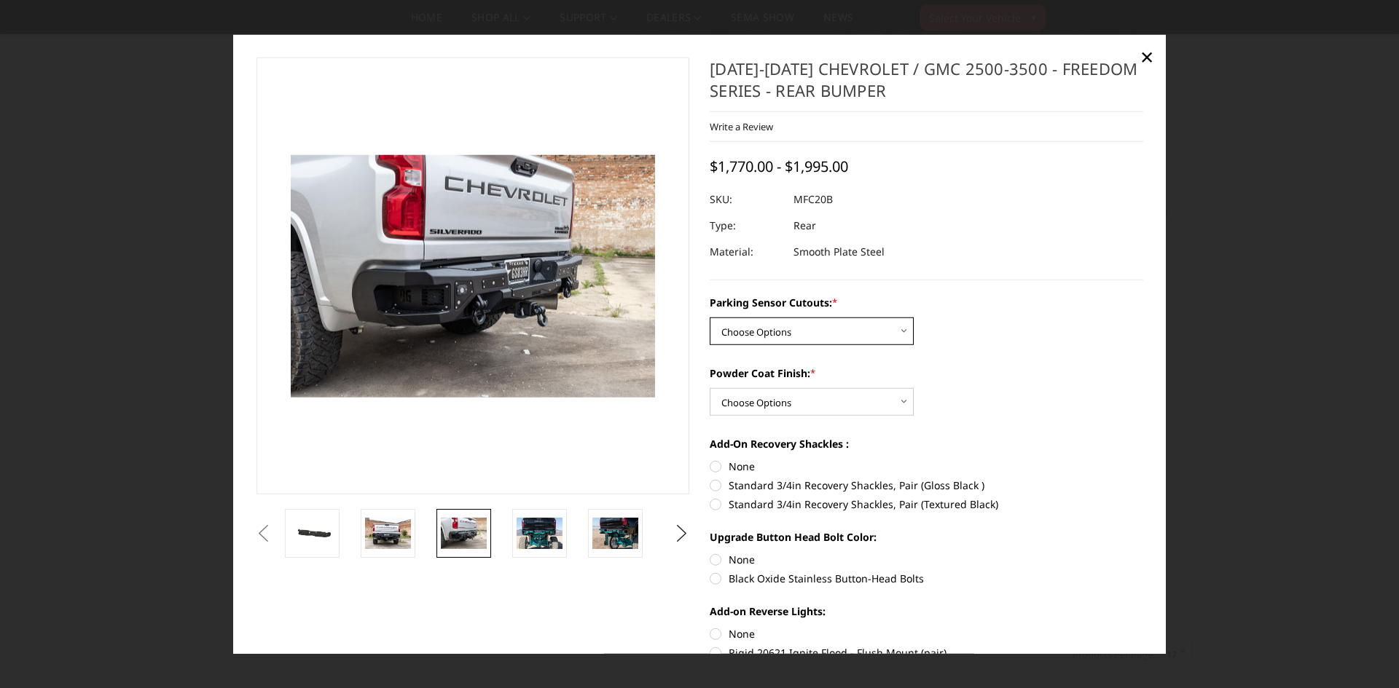
click at [898, 329] on select "Choose Options No - Without Parking Sensor Cutouts Yes - With Parking Sensor Cu…" at bounding box center [812, 332] width 204 height 28
select select "2870"
click at [710, 318] on select "Choose Options No - Without Parking Sensor Cutouts Yes - With Parking Sensor Cu…" at bounding box center [812, 332] width 204 height 28
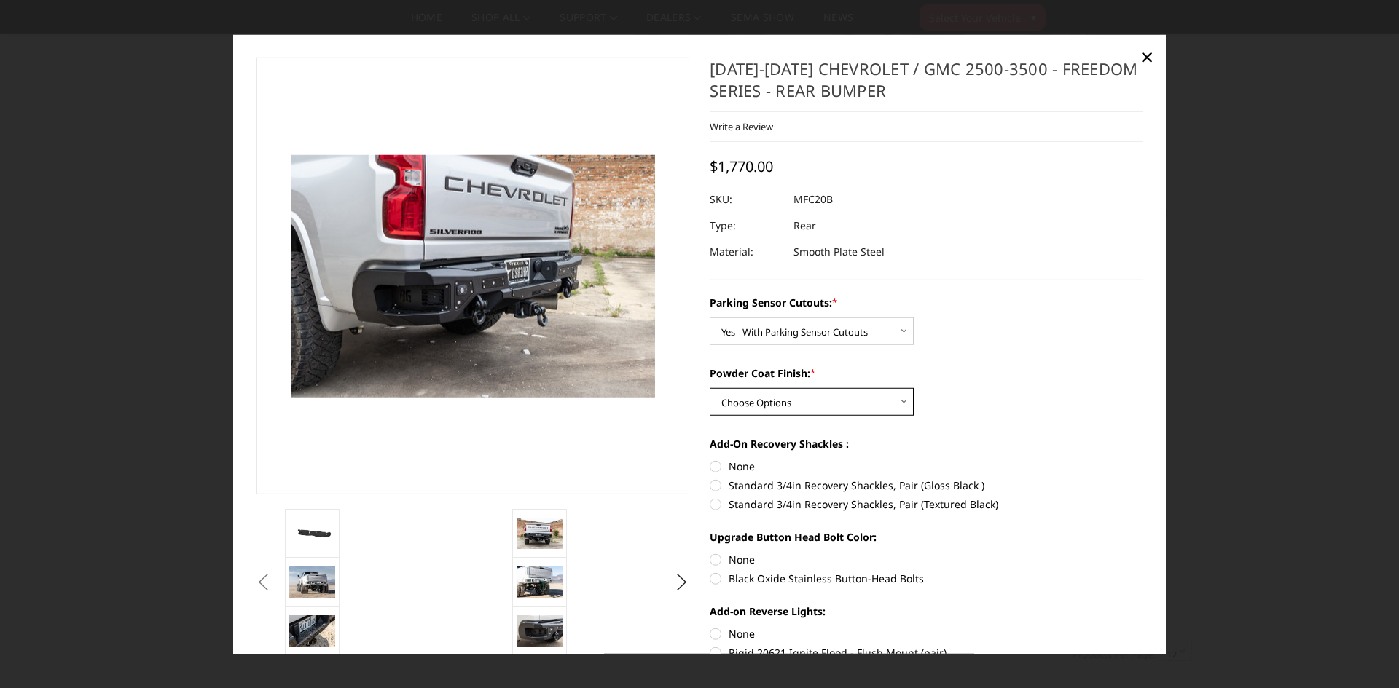
click at [895, 399] on select "Choose Options Bare Metal Texture Black Powder Coat" at bounding box center [812, 402] width 204 height 28
select select "2872"
click at [710, 388] on select "Choose Options Bare Metal Texture Black Powder Coat" at bounding box center [812, 402] width 204 height 28
click at [710, 503] on label "Standard 3/4in Recovery Shackles, Pair (Textured Black)" at bounding box center [926, 504] width 433 height 15
click at [1143, 479] on input "Standard 3/4in Recovery Shackles, Pair (Textured Black)" at bounding box center [1143, 478] width 1 height 1
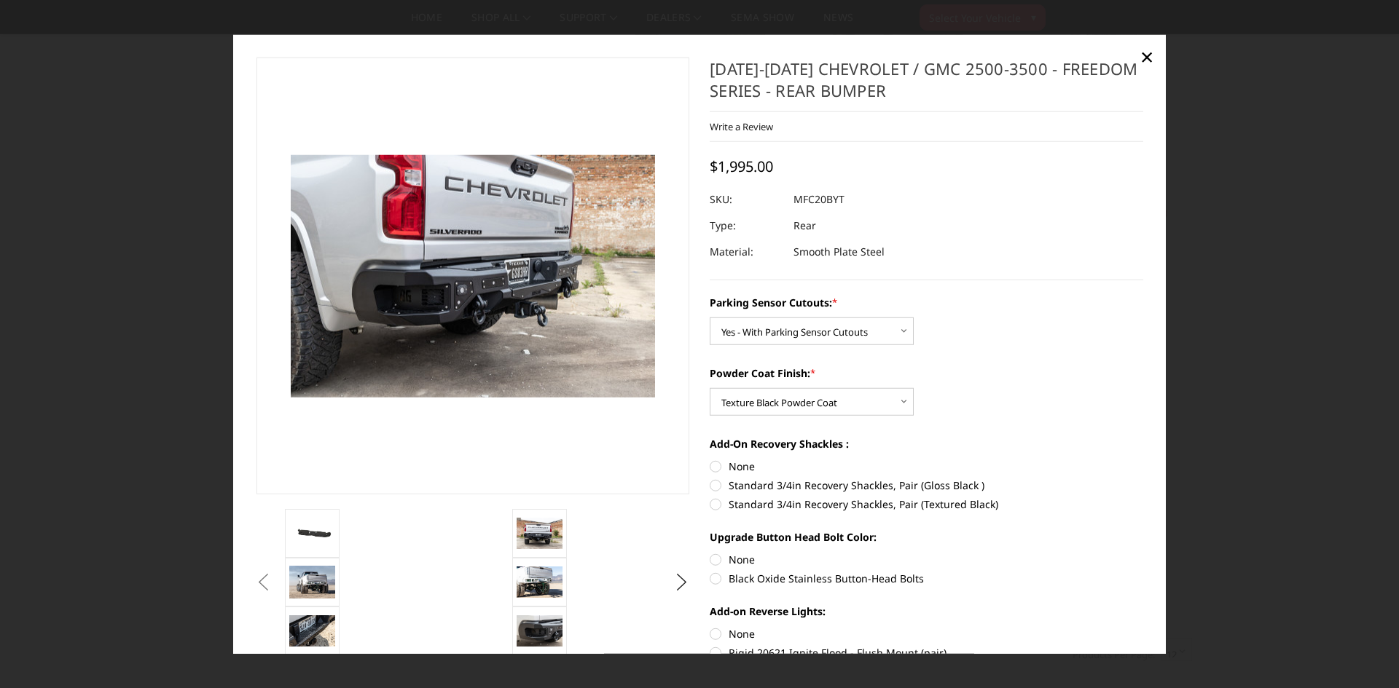
radio input "true"
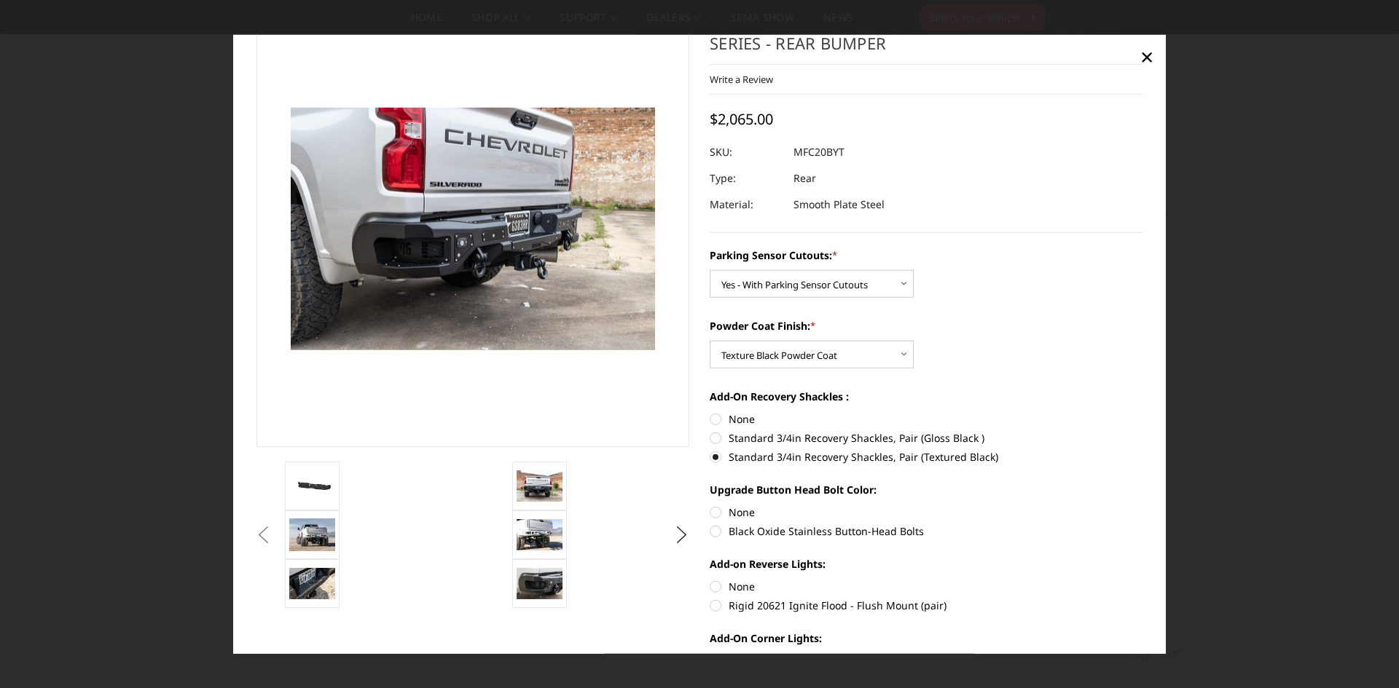
scroll to position [73, 0]
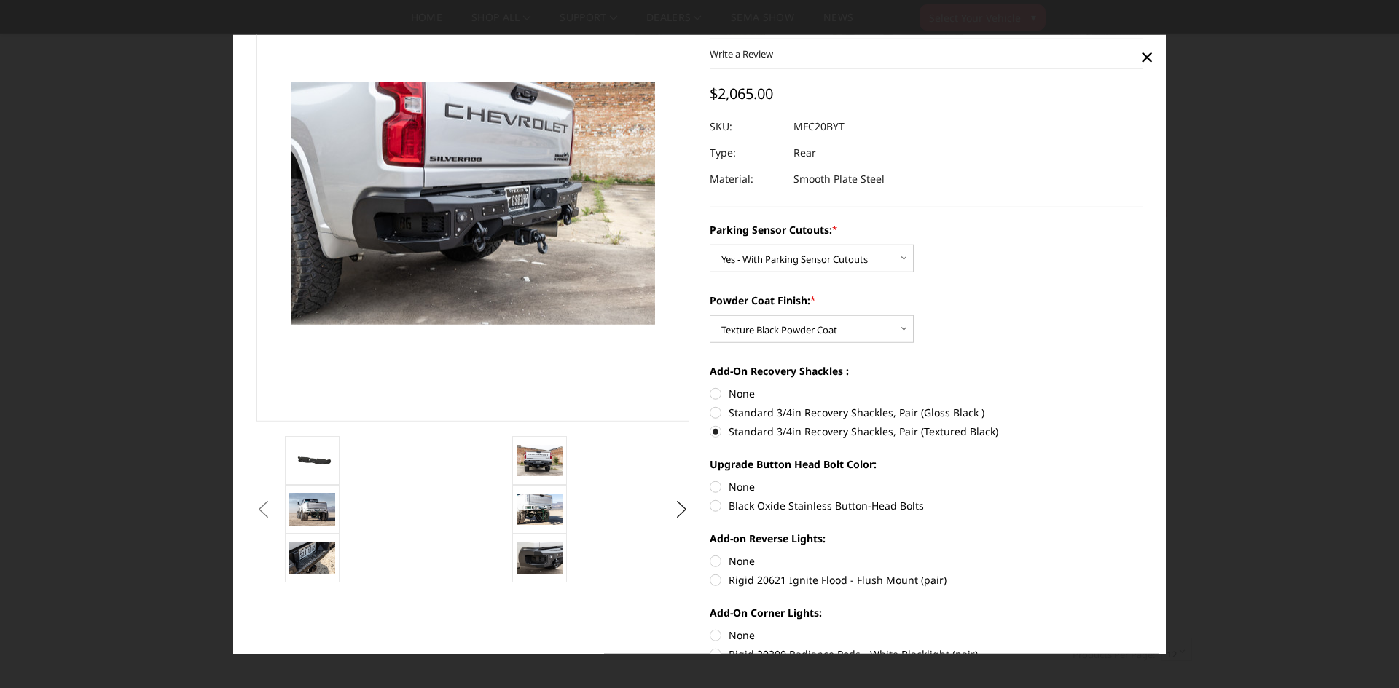
click at [710, 580] on label "Rigid 20621 Ignite Flood - Flush Mount (pair)" at bounding box center [926, 580] width 433 height 15
click at [1143, 554] on input "Rigid 20621 Ignite Flood - Flush Mount (pair)" at bounding box center [1143, 554] width 1 height 1
radio input "true"
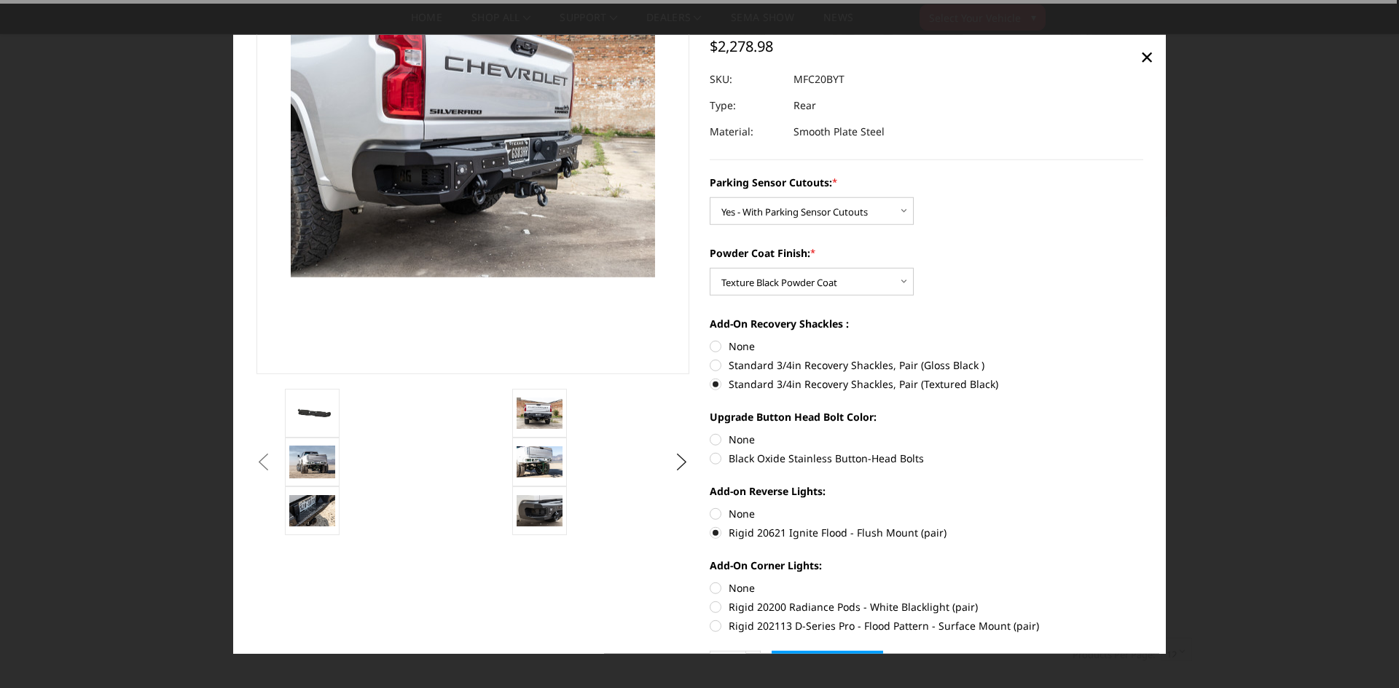
scroll to position [212, 0]
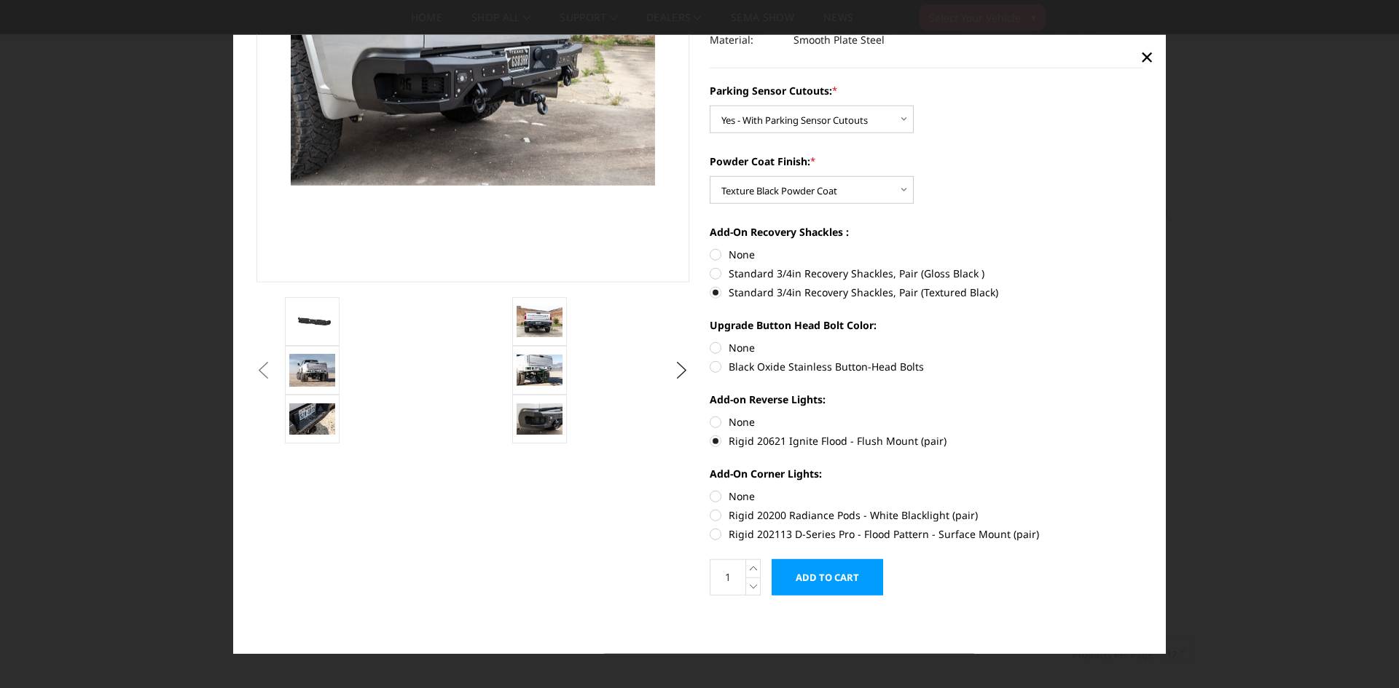
click at [710, 533] on label "Rigid 202113 D-Series Pro - Flood Pattern - Surface Mount (pair)" at bounding box center [926, 534] width 433 height 15
click at [1143, 509] on input "Rigid 202113 D-Series Pro - Flood Pattern - Surface Mount (pair)" at bounding box center [1143, 508] width 1 height 1
radio input "true"
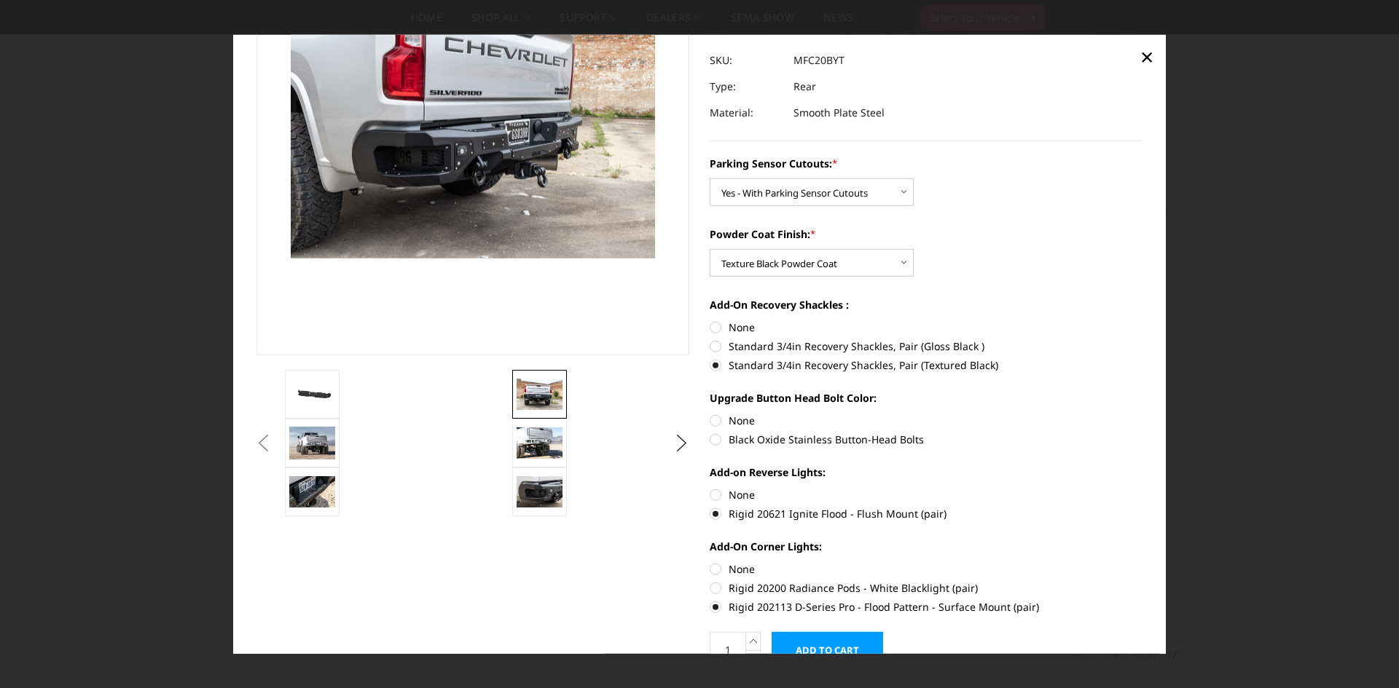
click at [548, 397] on img at bounding box center [540, 394] width 46 height 31
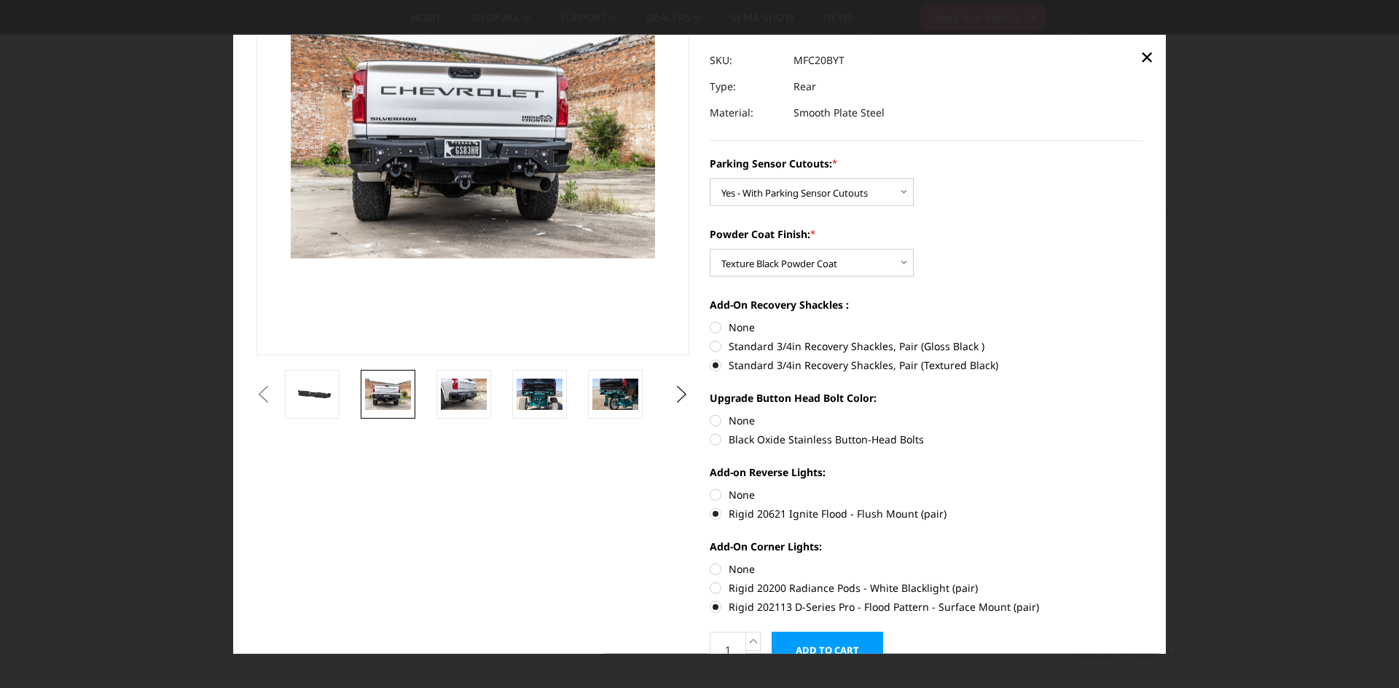
click at [710, 438] on label "Black Oxide Stainless Button-Head Bolts" at bounding box center [926, 439] width 433 height 15
click at [1143, 414] on input "Black Oxide Stainless Button-Head Bolts" at bounding box center [1143, 413] width 1 height 1
radio input "true"
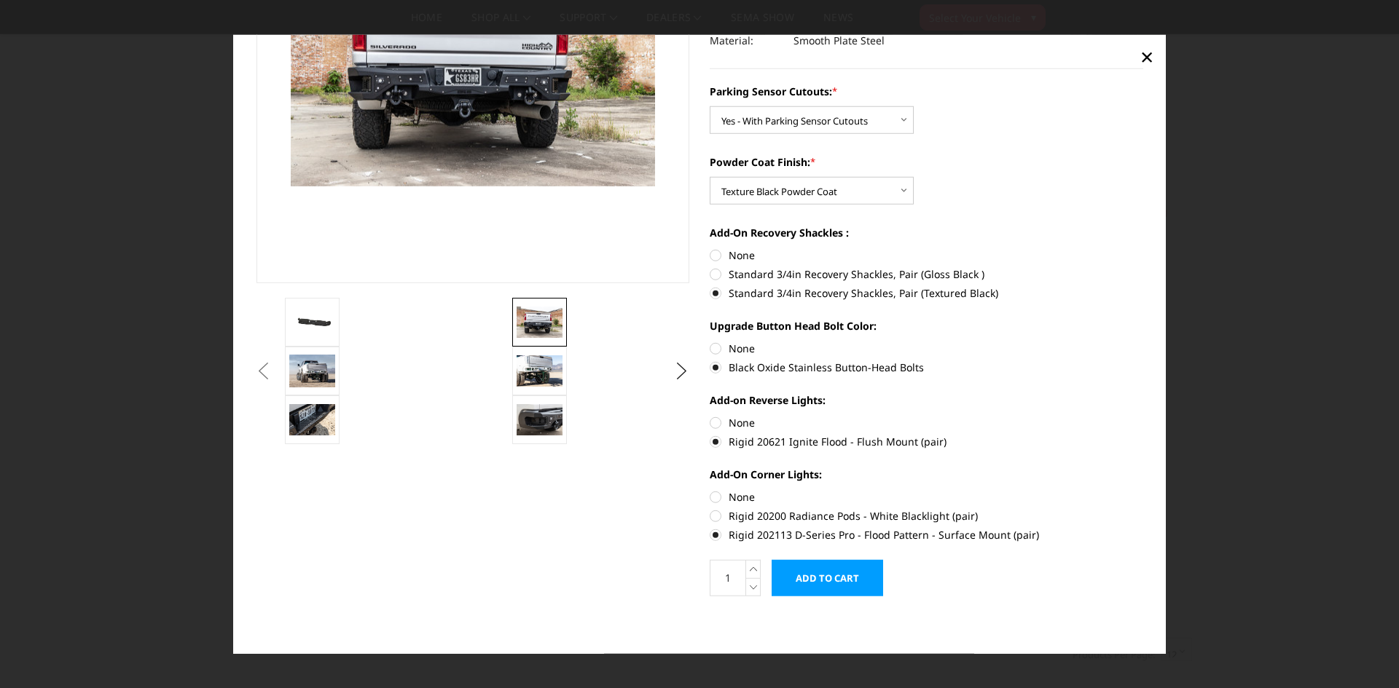
scroll to position [212, 0]
click at [519, 417] on img at bounding box center [540, 419] width 46 height 31
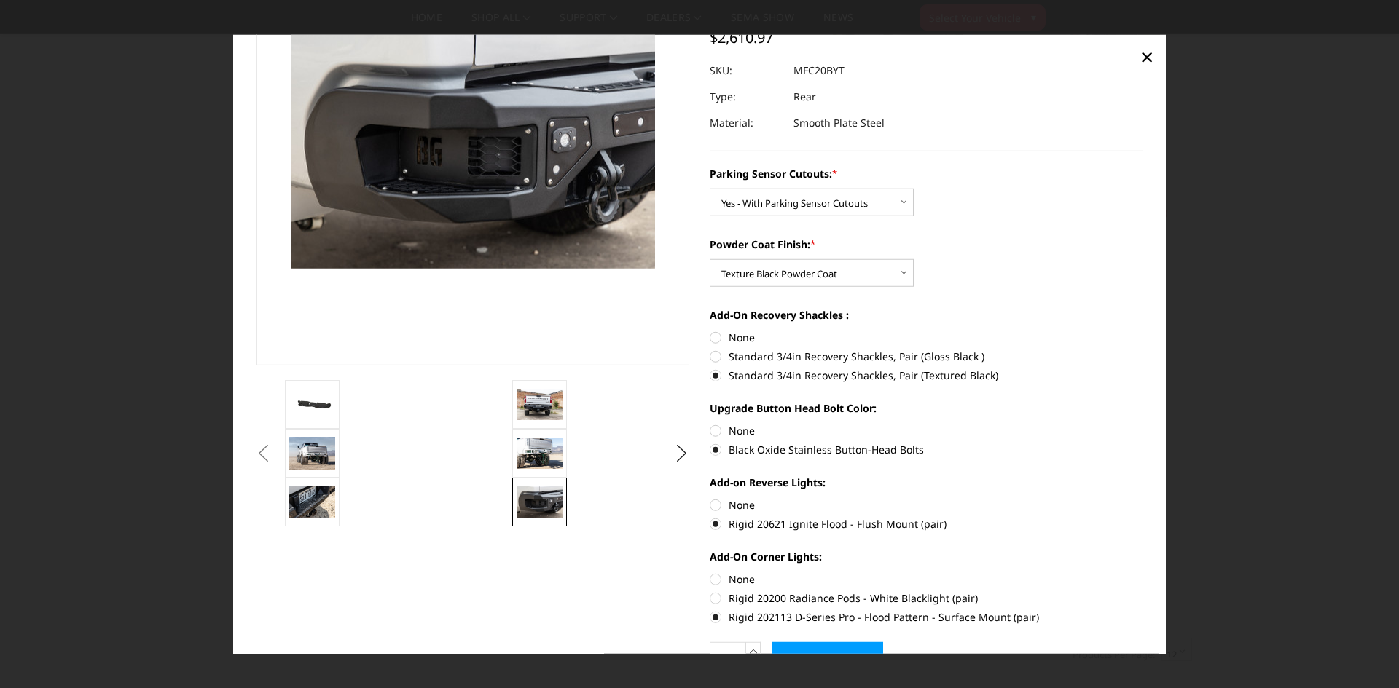
scroll to position [0, 0]
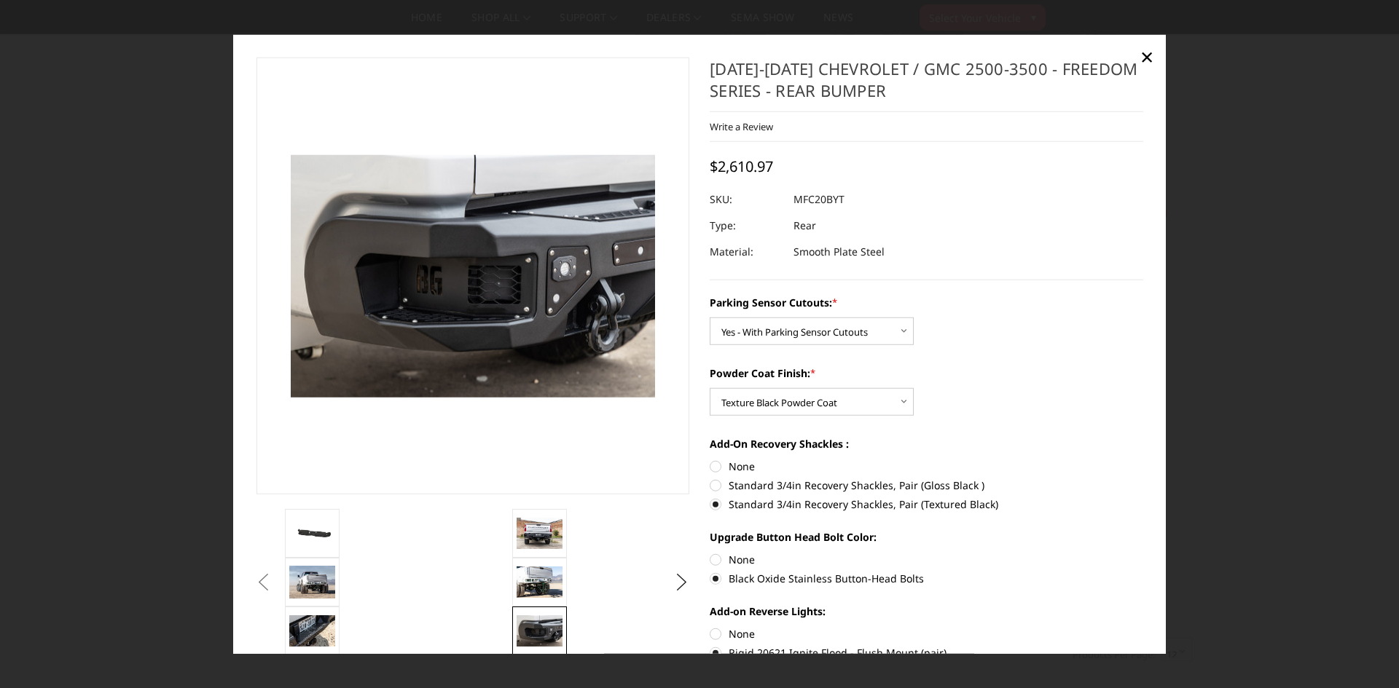
click at [275, 578] on button "Previous" at bounding box center [264, 582] width 22 height 22
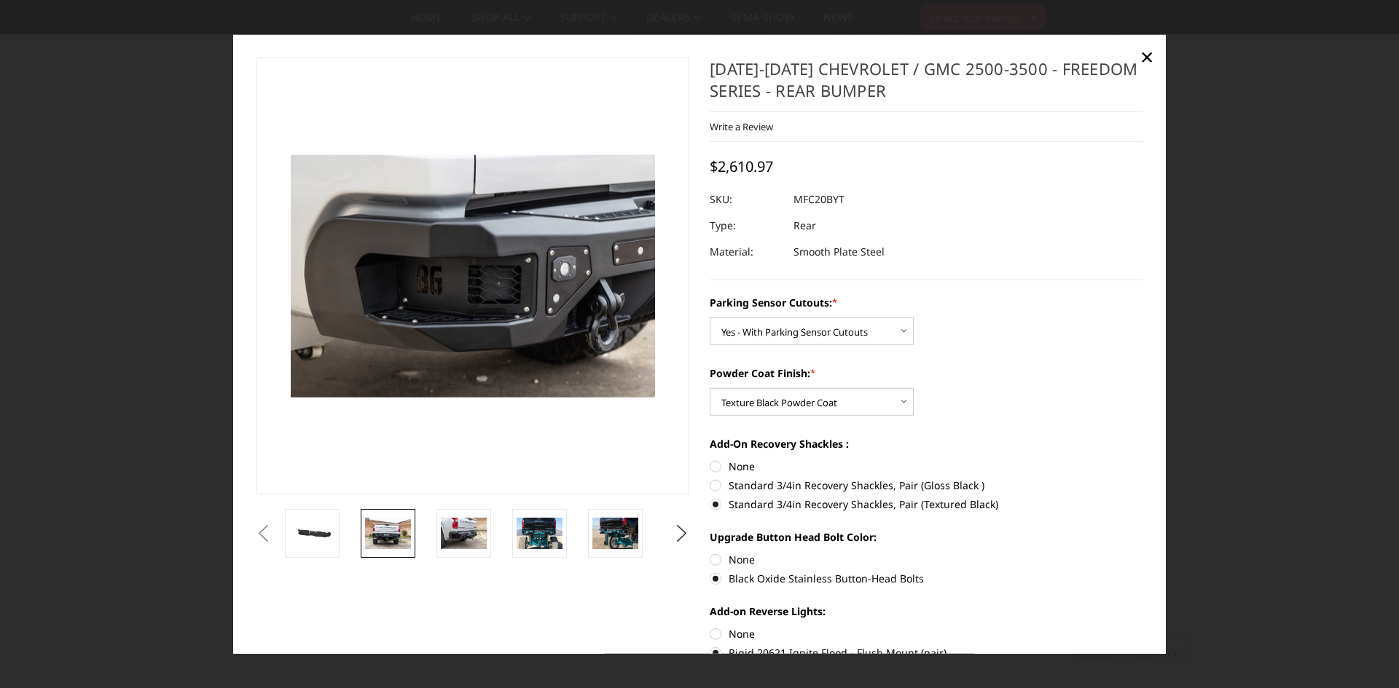
click at [394, 535] on img at bounding box center [388, 533] width 46 height 31
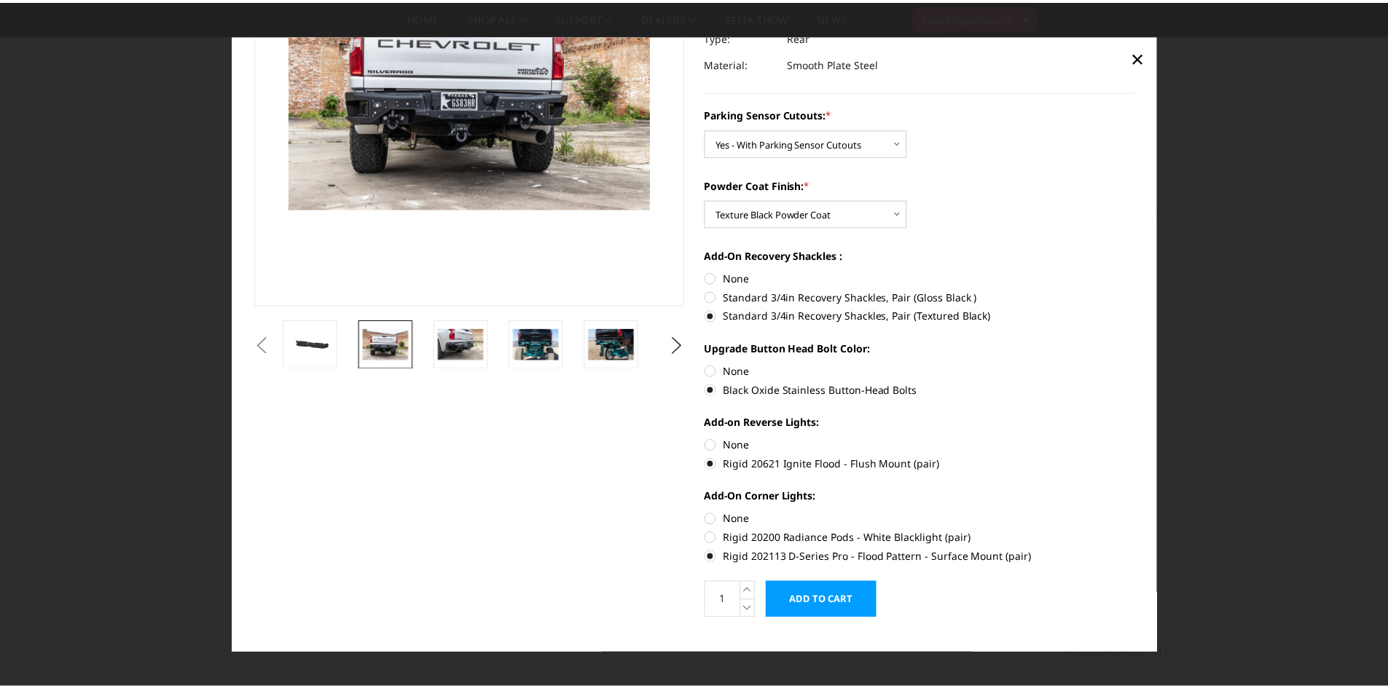
scroll to position [212, 0]
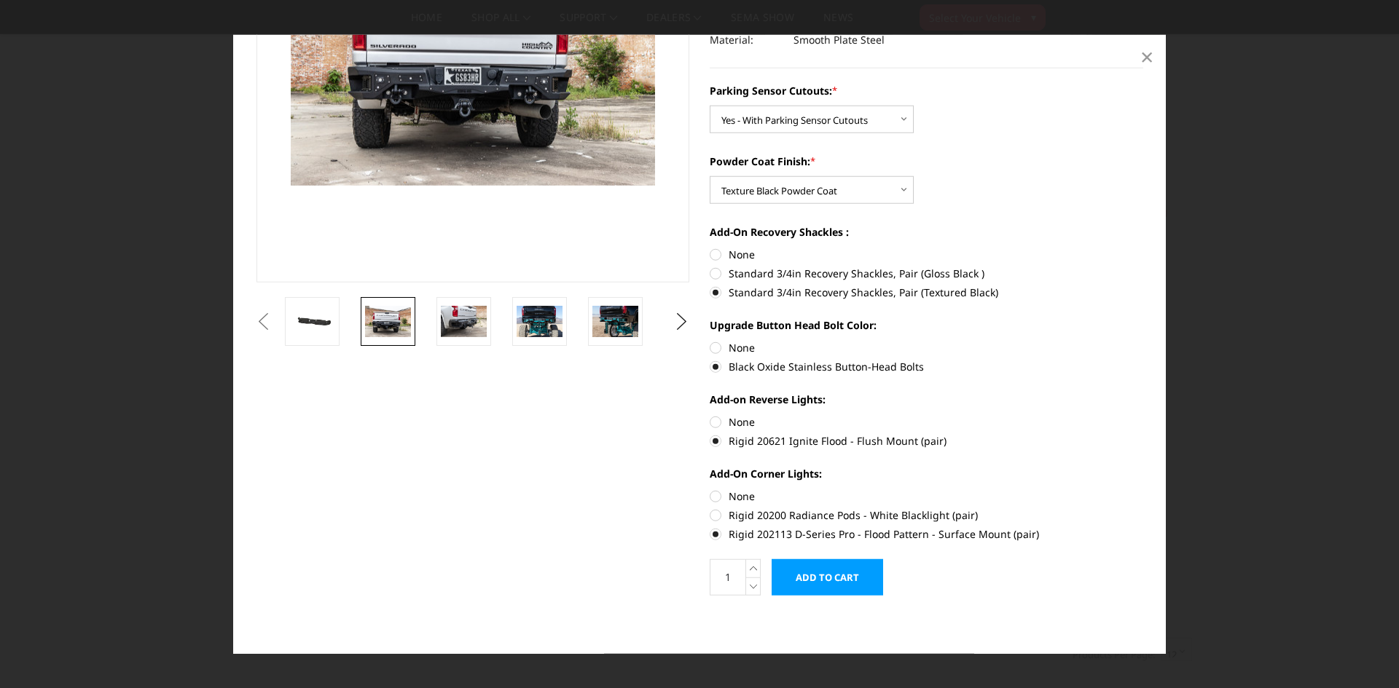
click at [1146, 56] on span "×" at bounding box center [1146, 56] width 13 height 31
